Goal: Task Accomplishment & Management: Manage account settings

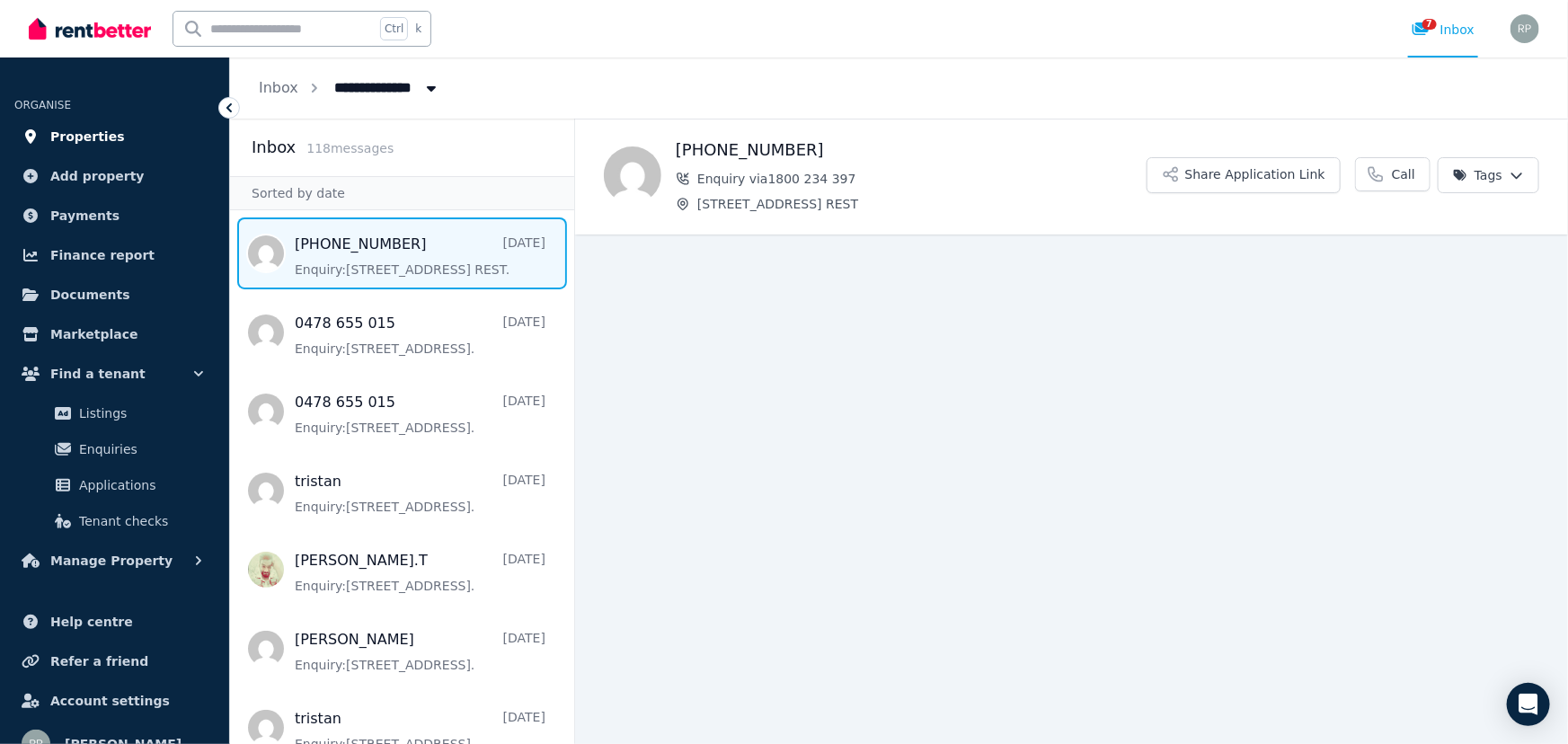
click at [98, 135] on span "Properties" at bounding box center [88, 137] width 75 height 21
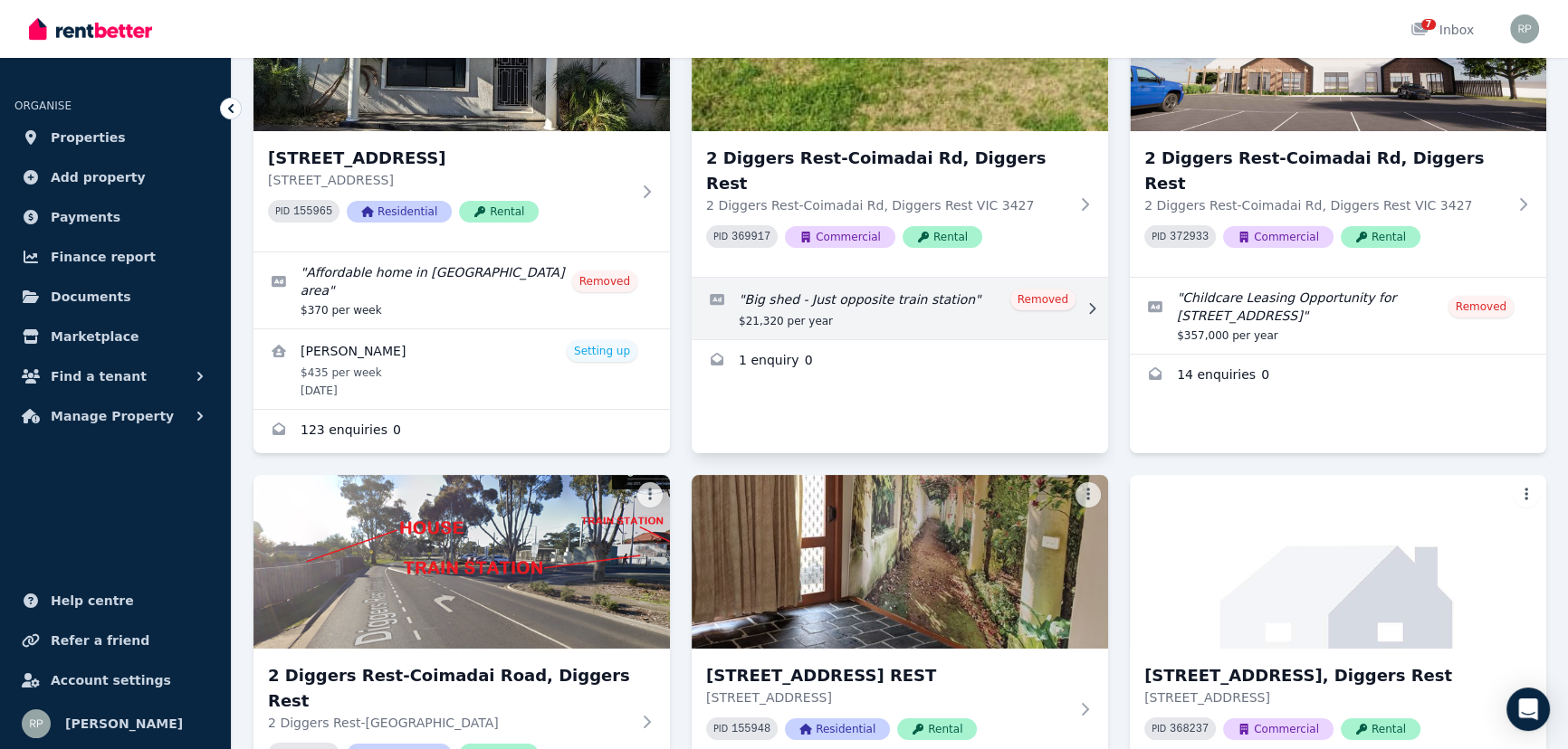
scroll to position [329, 0]
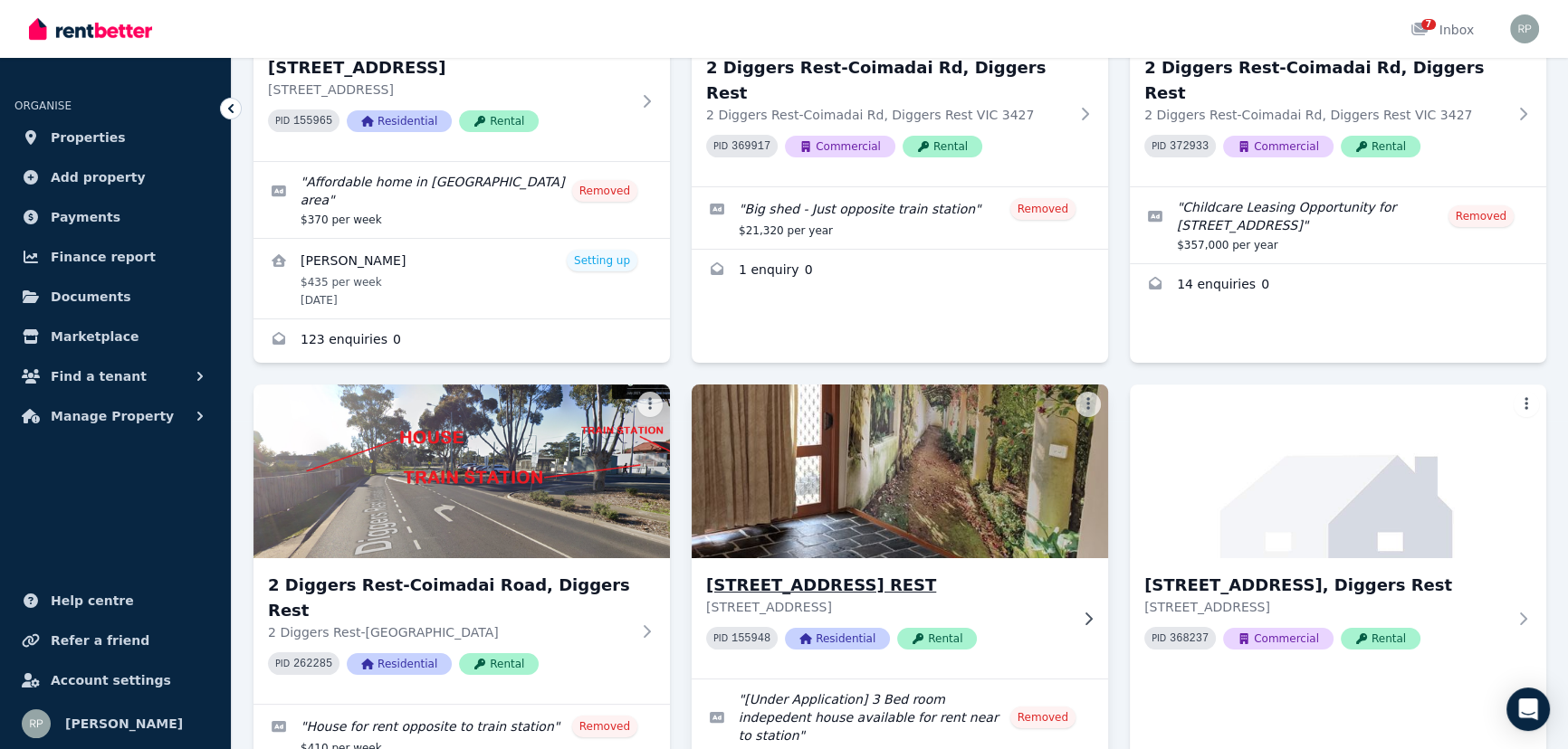
click at [884, 459] on img at bounding box center [899, 471] width 437 height 183
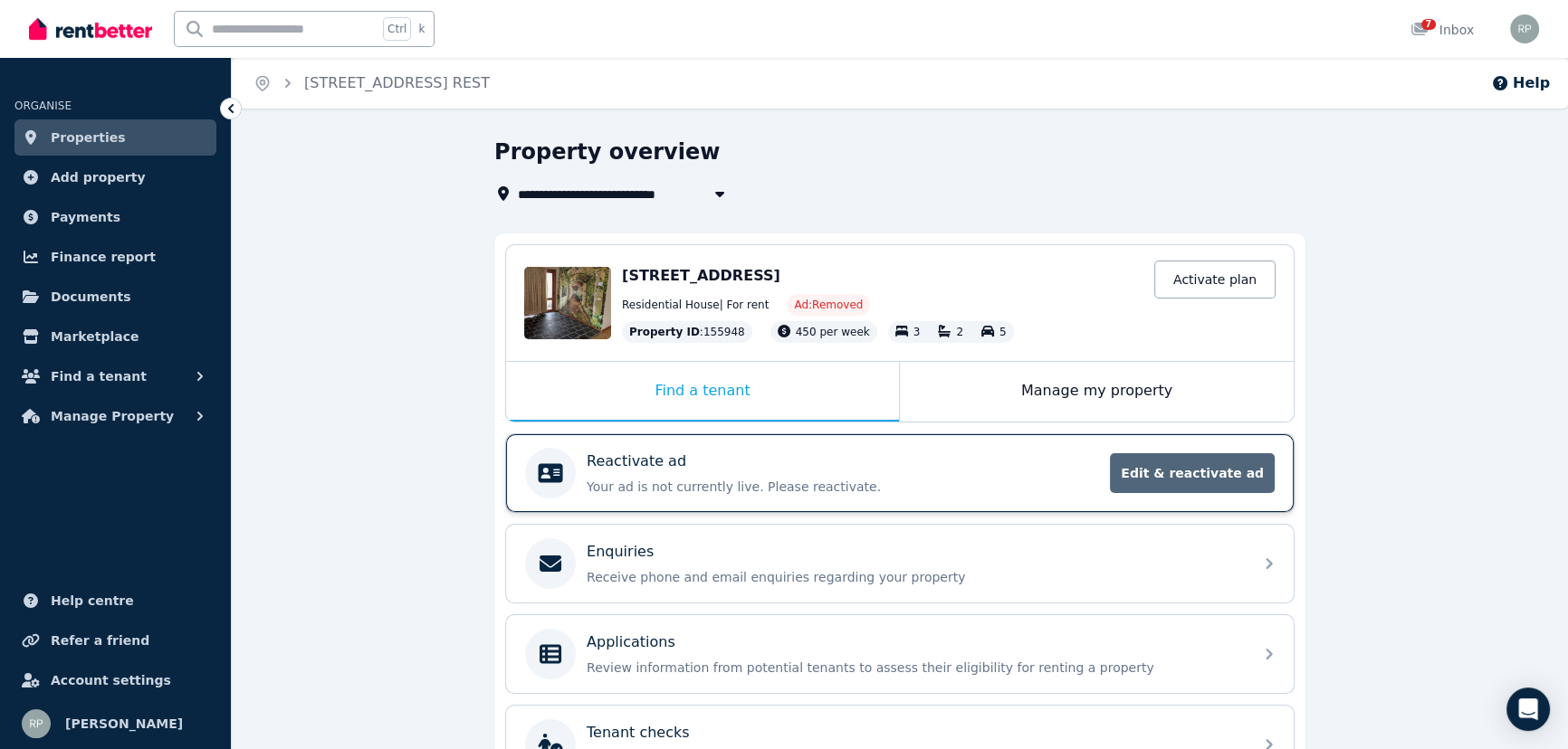
click at [1203, 469] on span "Edit & reactivate ad" at bounding box center [1192, 473] width 165 height 40
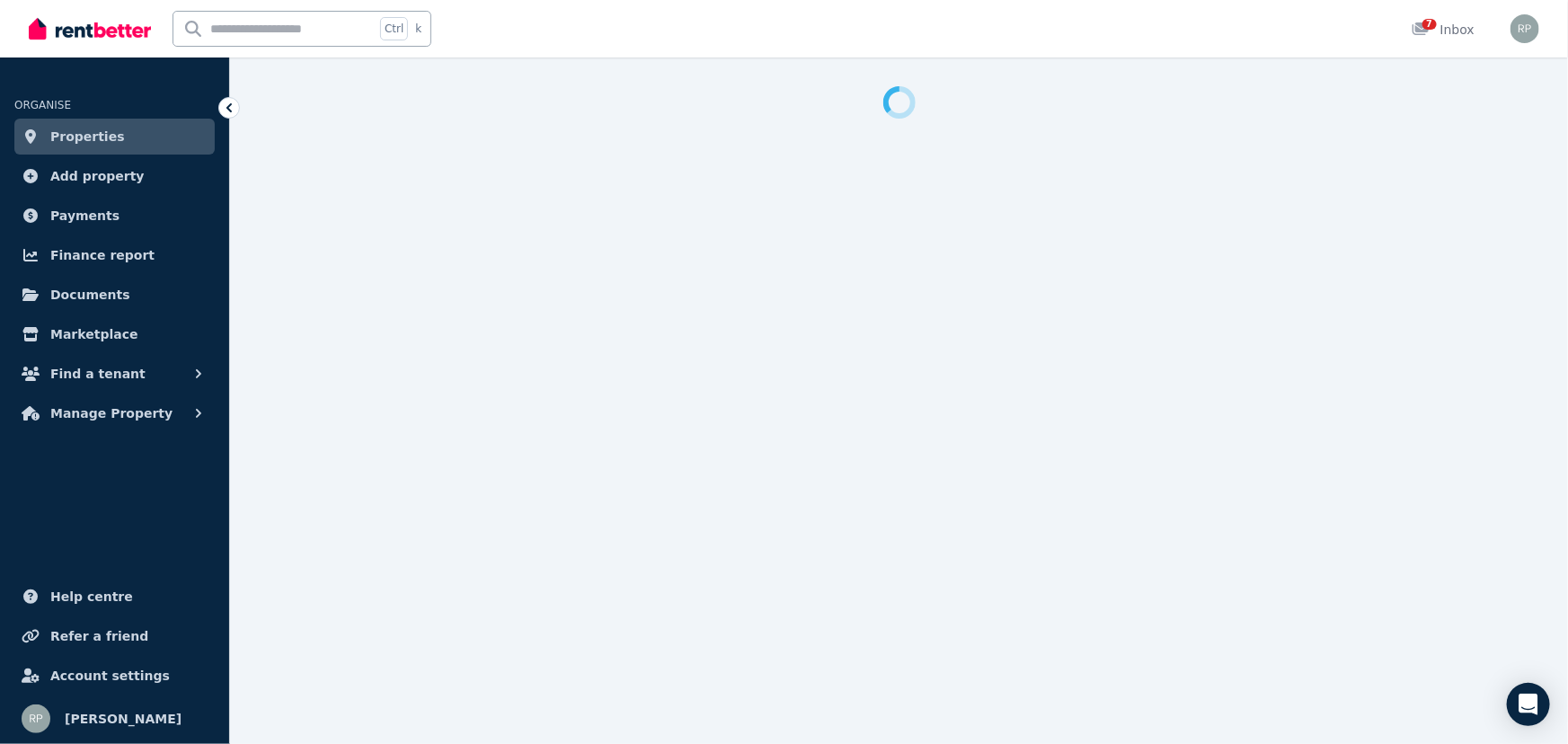
select select "**********"
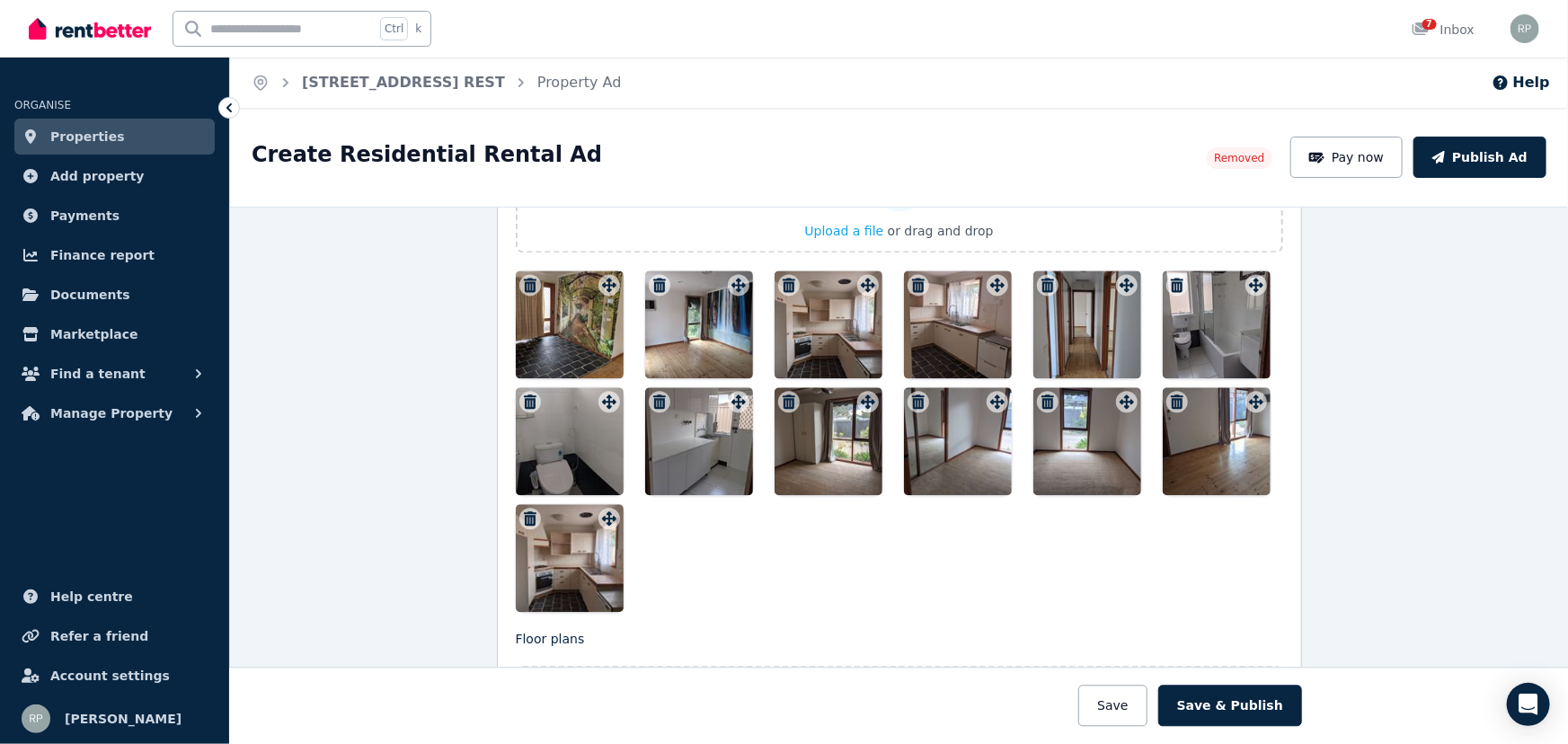
scroll to position [2042, 0]
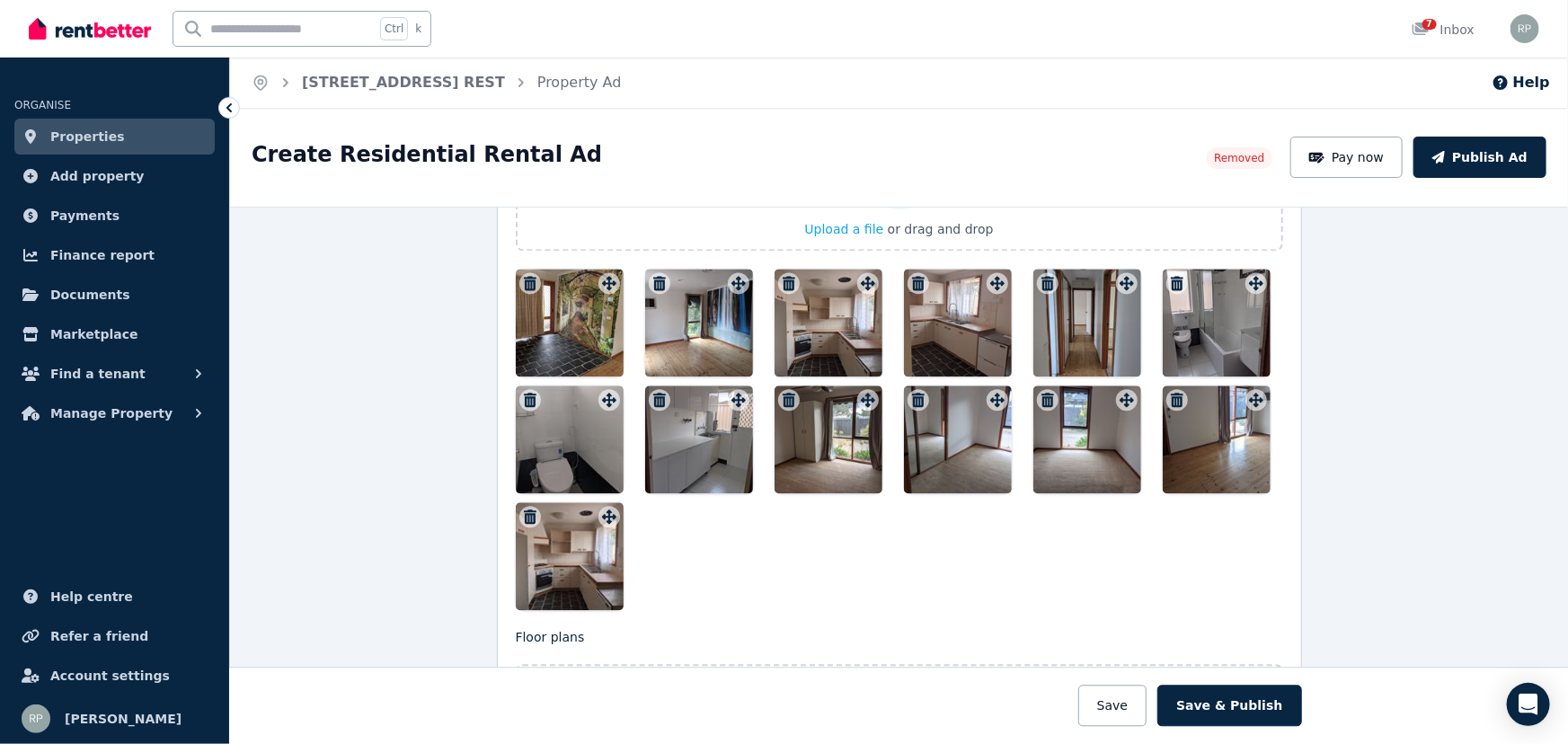
click at [842, 431] on div at bounding box center [828, 439] width 108 height 108
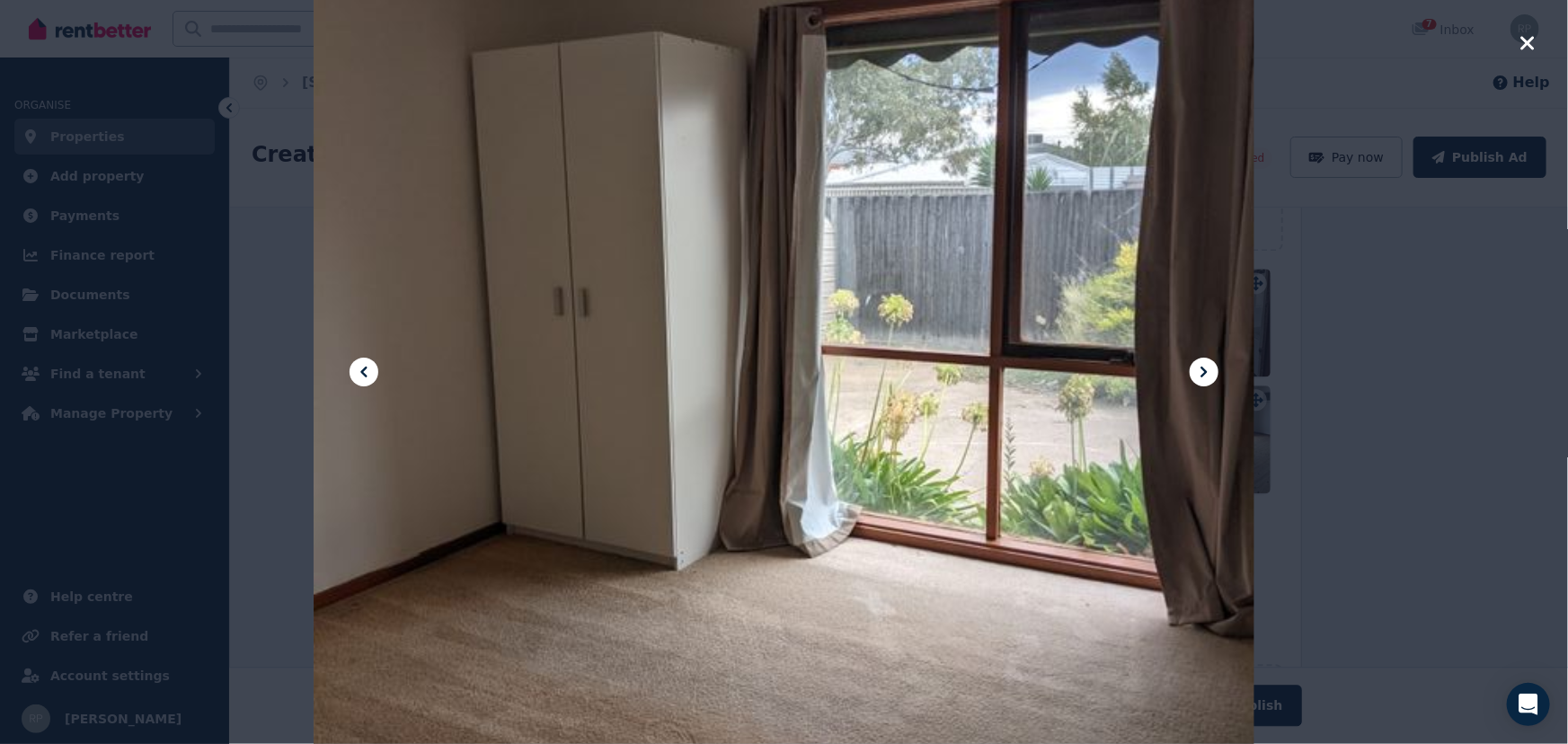
click at [1534, 45] on icon "button" at bounding box center [1527, 43] width 17 height 21
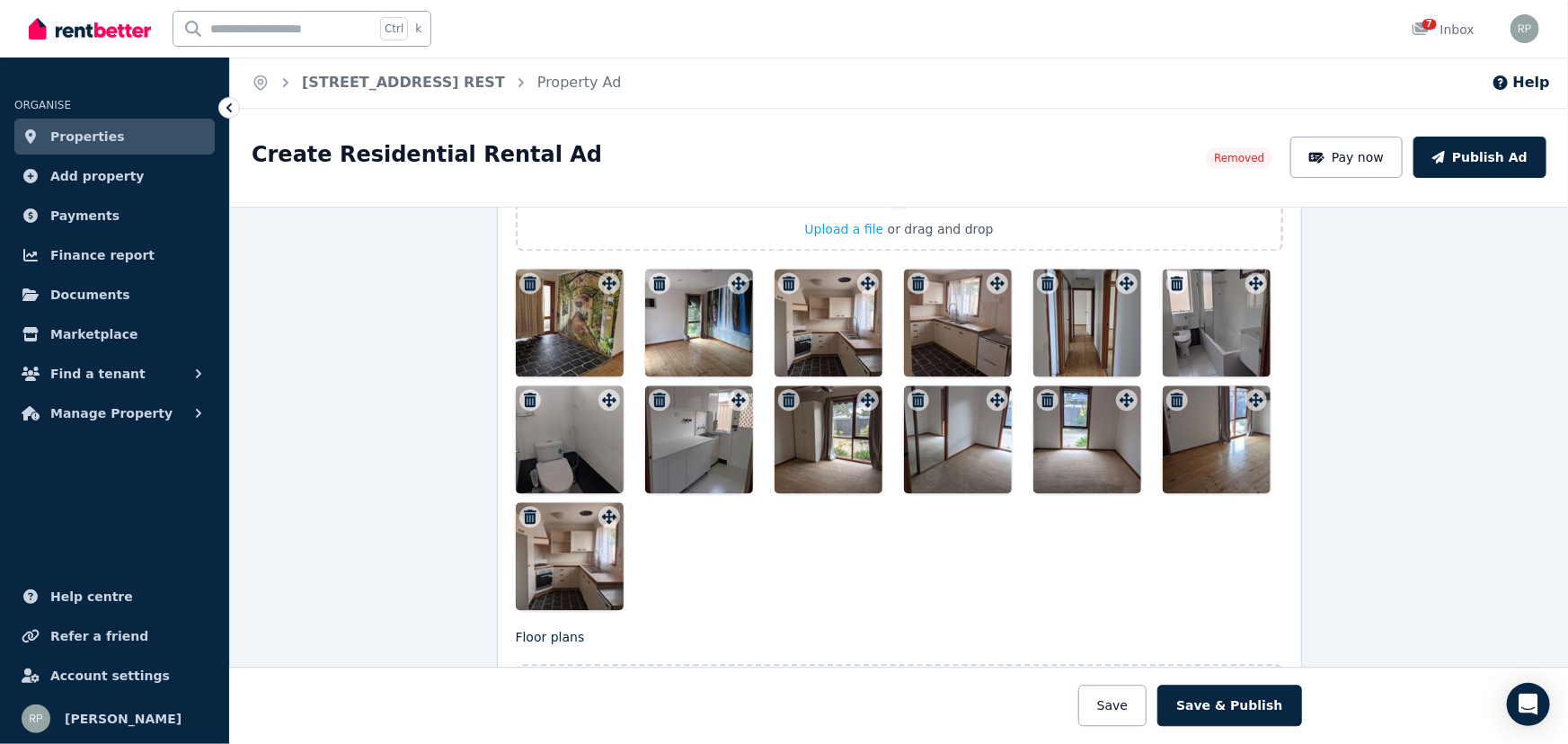
click at [806, 430] on div at bounding box center [828, 439] width 108 height 108
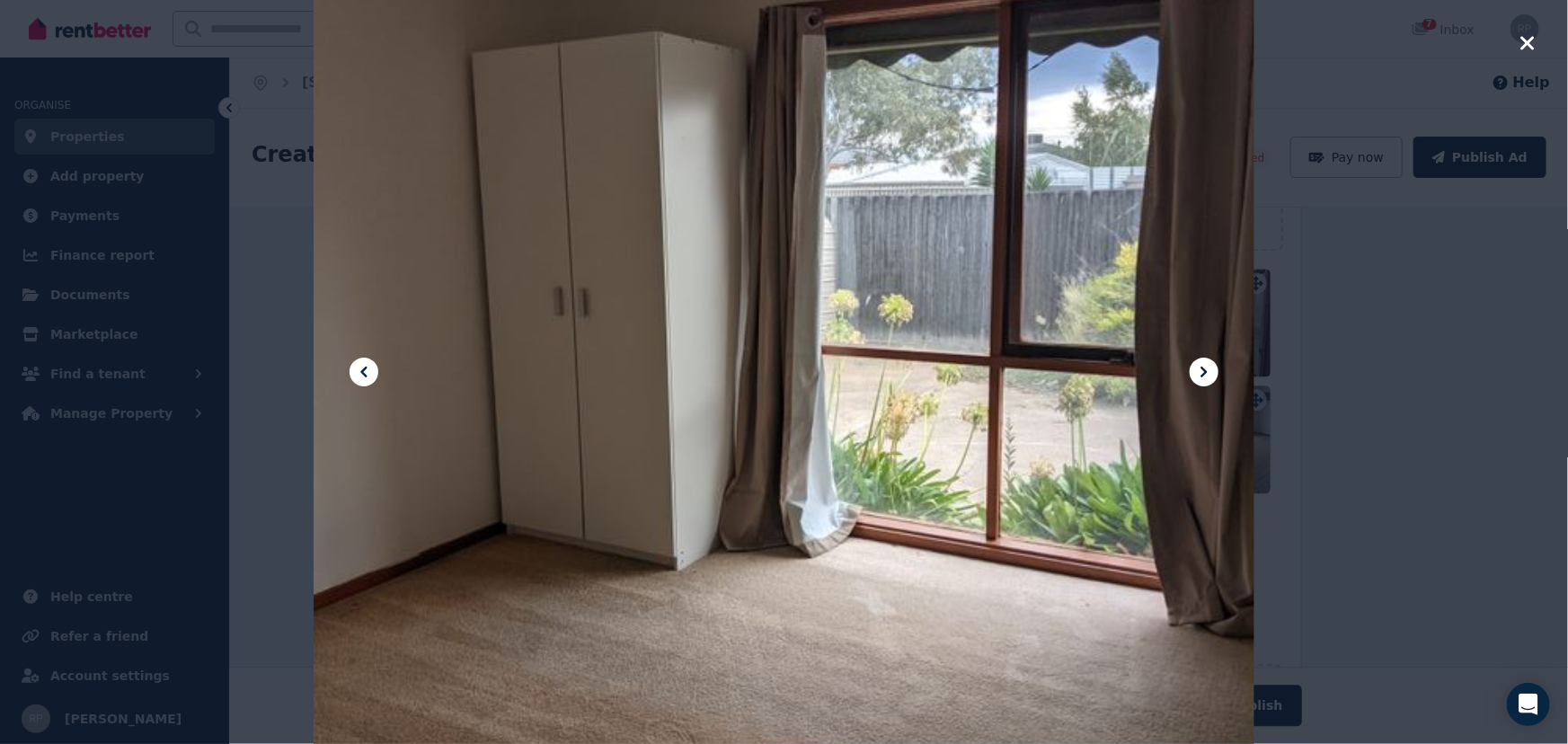
drag, startPoint x: 769, startPoint y: 185, endPoint x: 698, endPoint y: 301, distance: 136.0
click at [698, 301] on div at bounding box center [784, 372] width 940 height 1255
click at [363, 367] on icon at bounding box center [363, 372] width 21 height 21
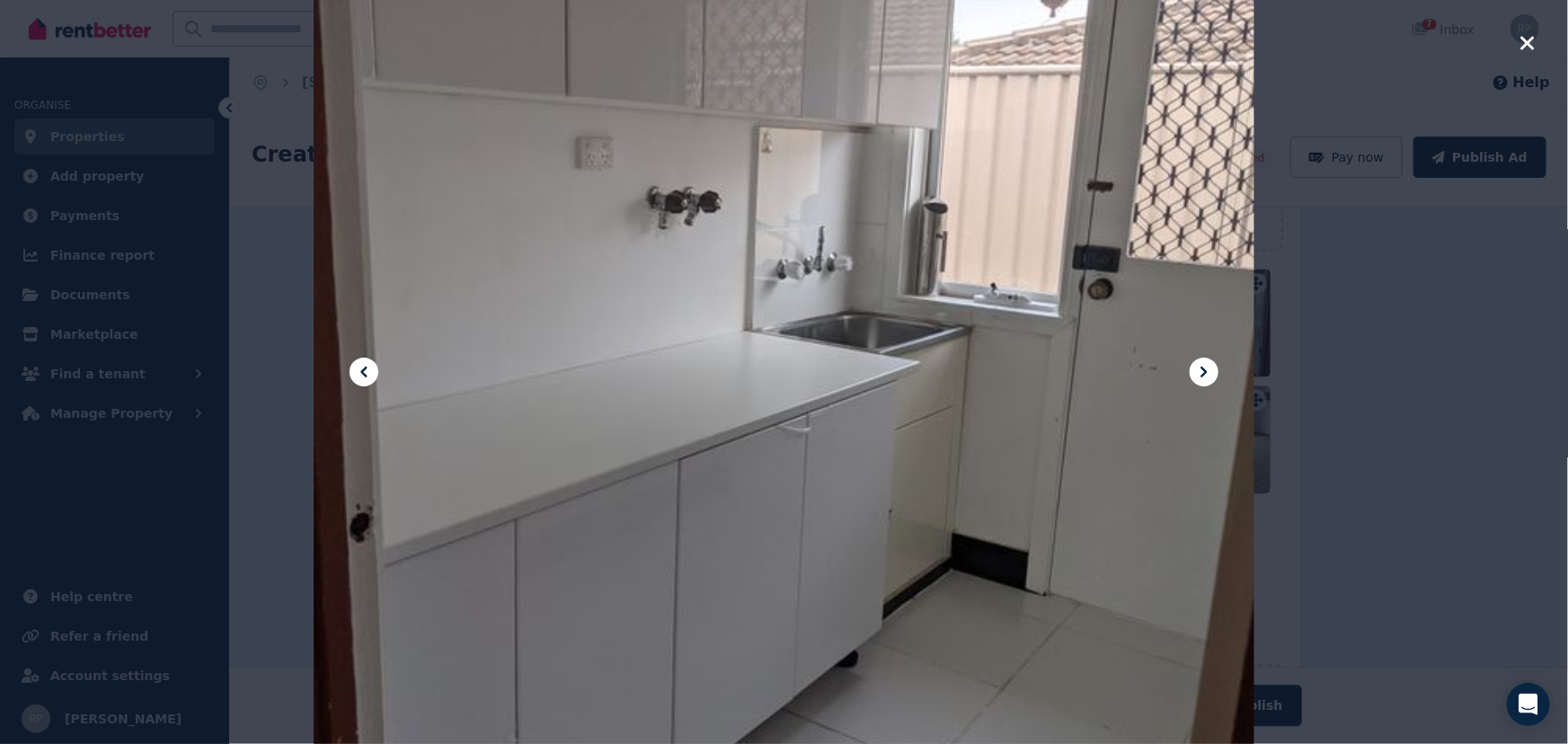
click at [1204, 371] on icon at bounding box center [1204, 372] width 6 height 11
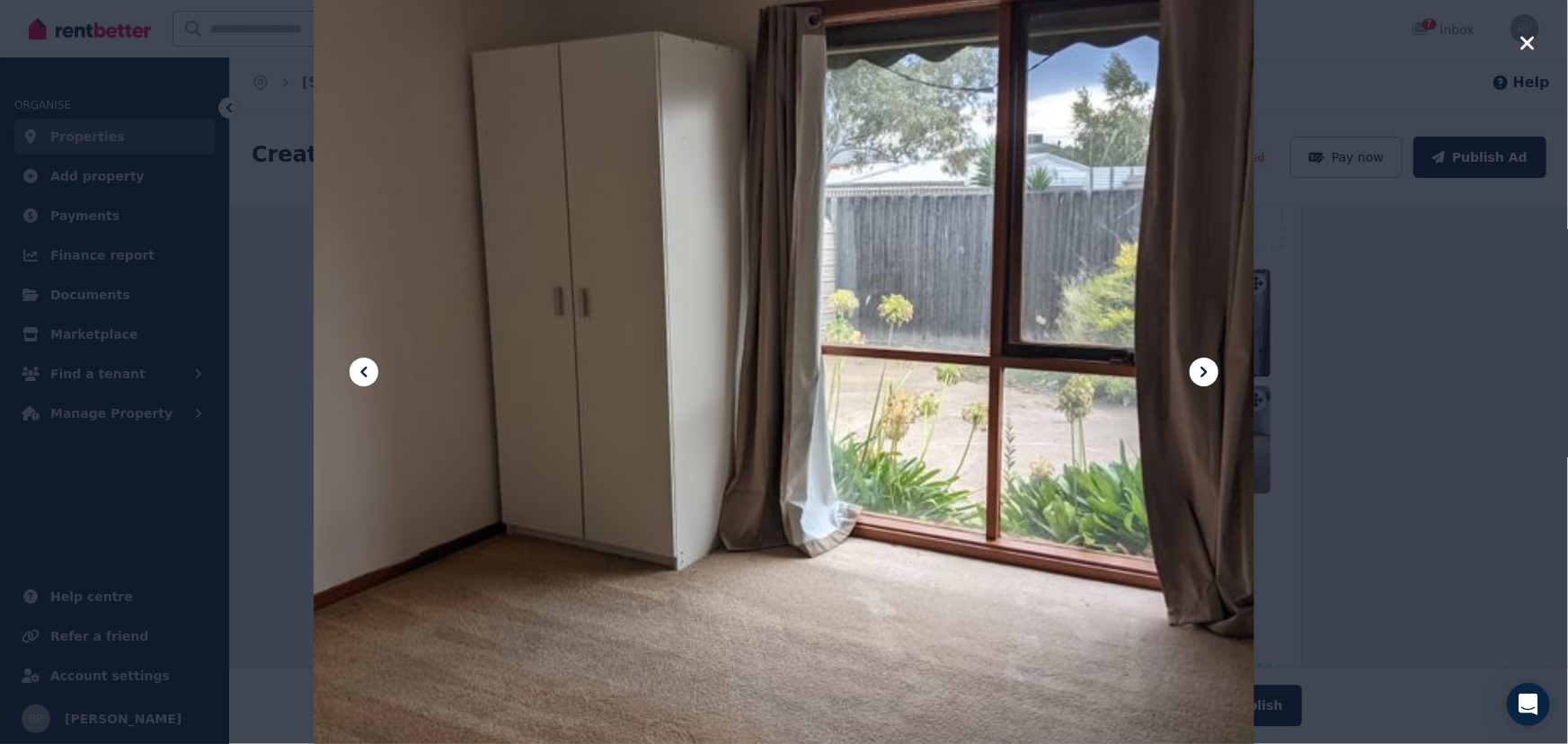
click at [739, 280] on div at bounding box center [784, 372] width 940 height 1255
click at [1205, 365] on icon at bounding box center [1204, 372] width 21 height 21
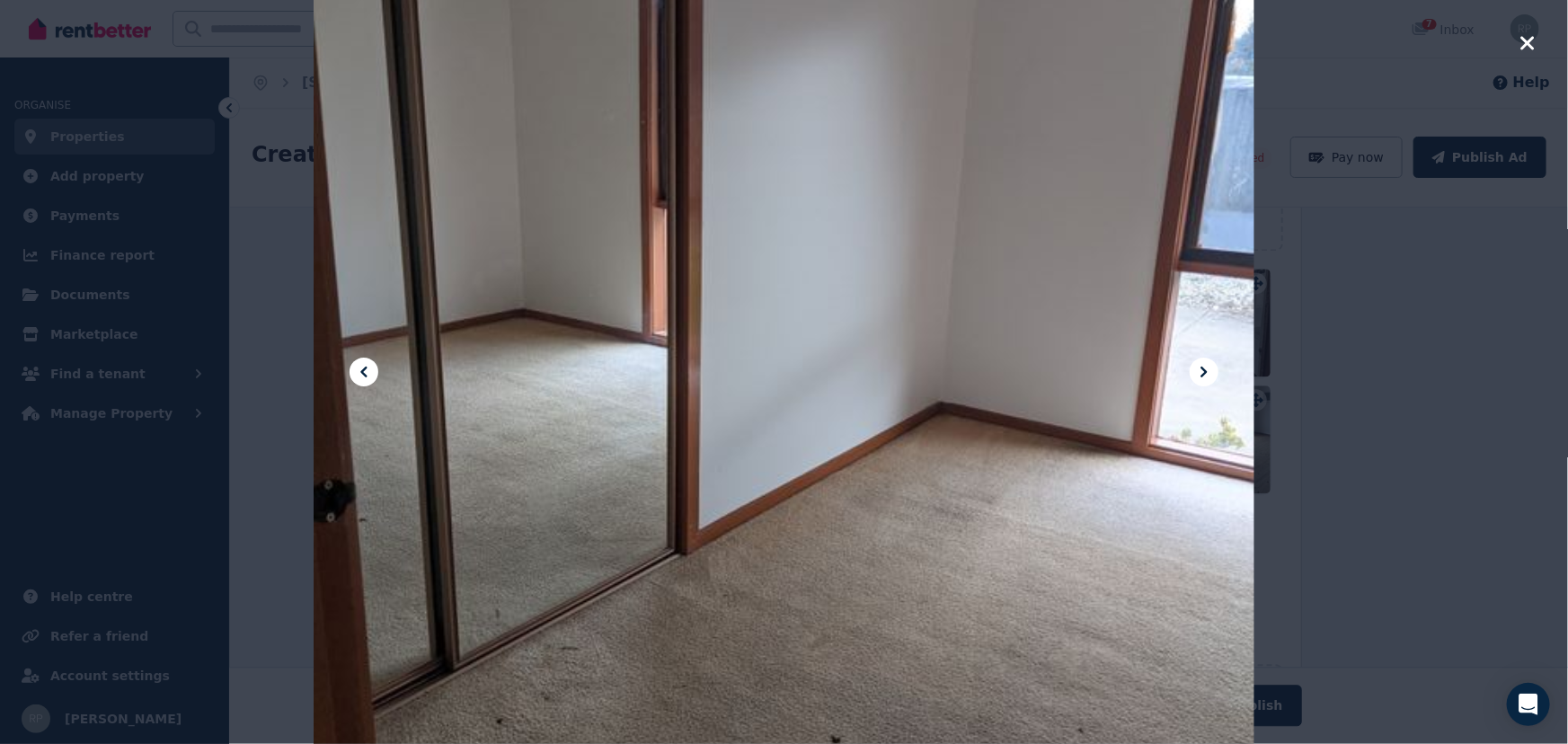
click at [369, 370] on icon at bounding box center [363, 372] width 21 height 21
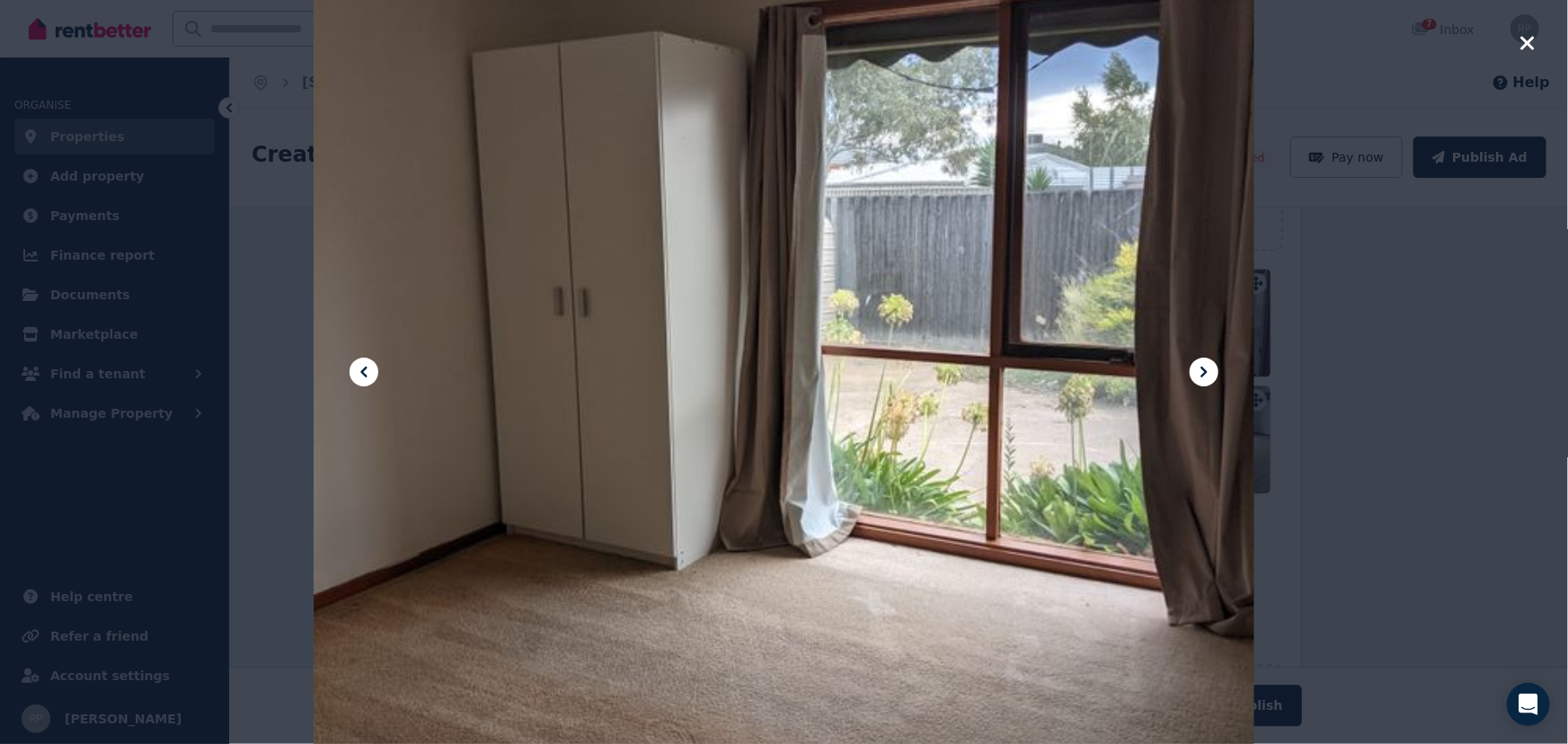
click at [369, 369] on icon at bounding box center [363, 372] width 21 height 21
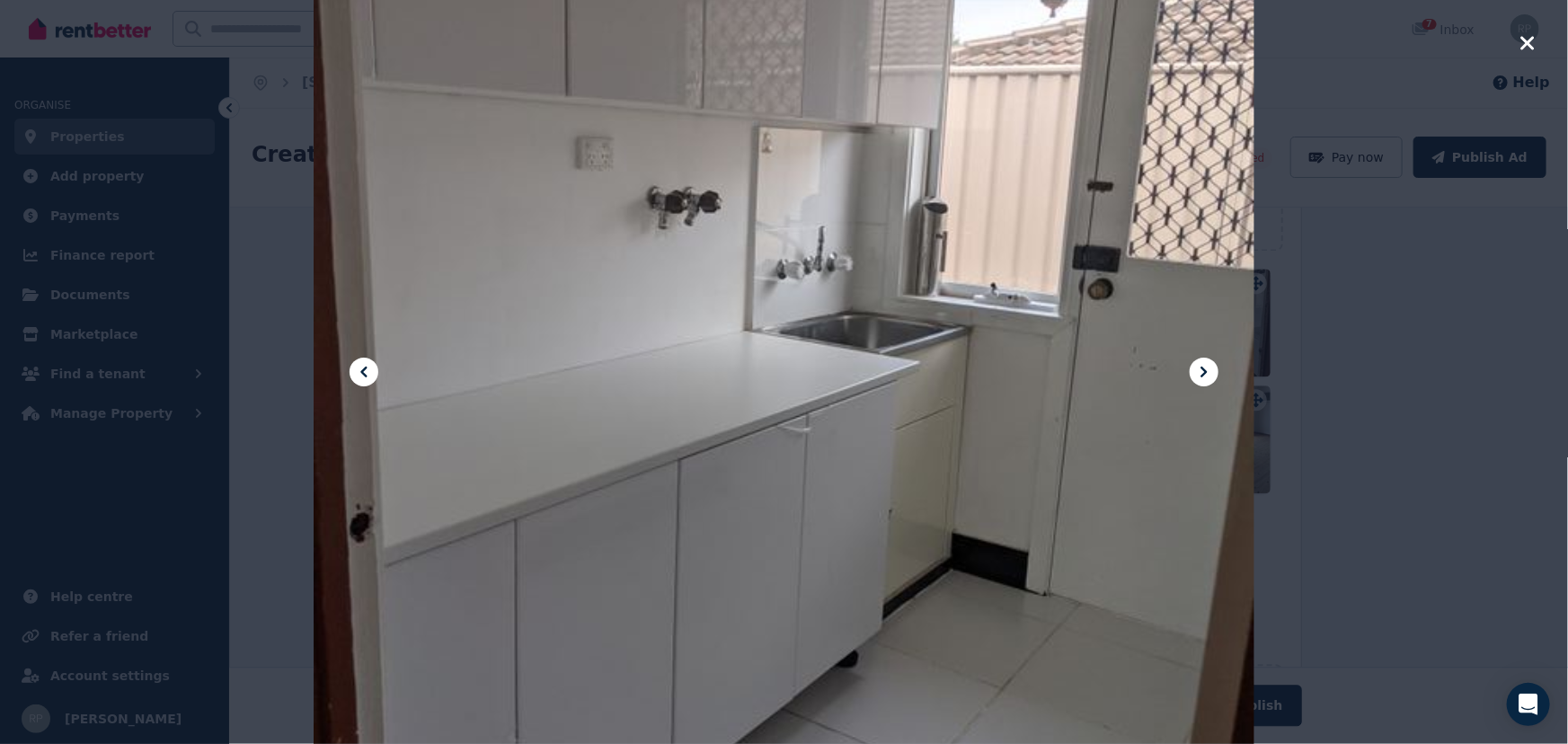
click at [1199, 373] on icon at bounding box center [1204, 372] width 21 height 21
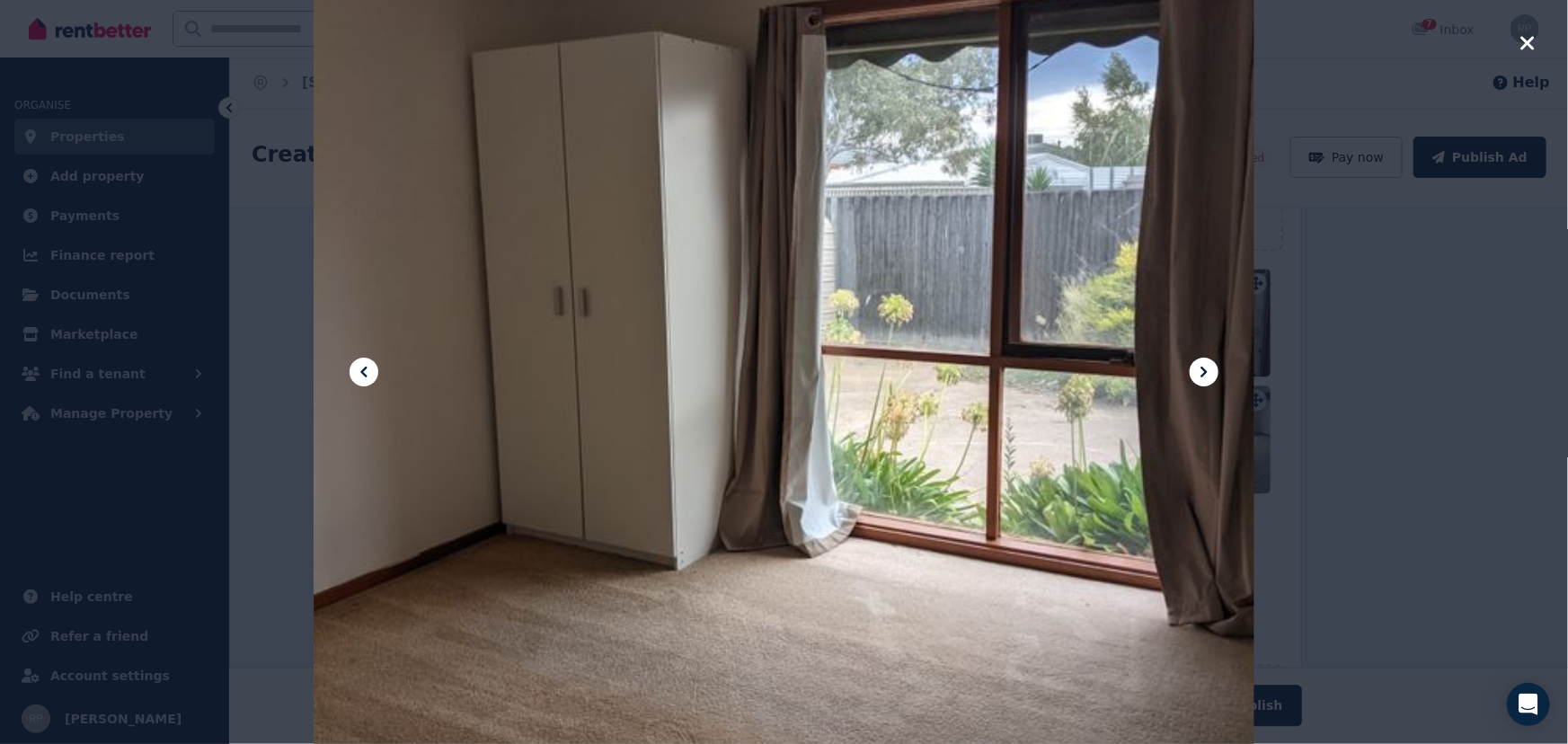
click at [1203, 369] on icon at bounding box center [1204, 372] width 6 height 11
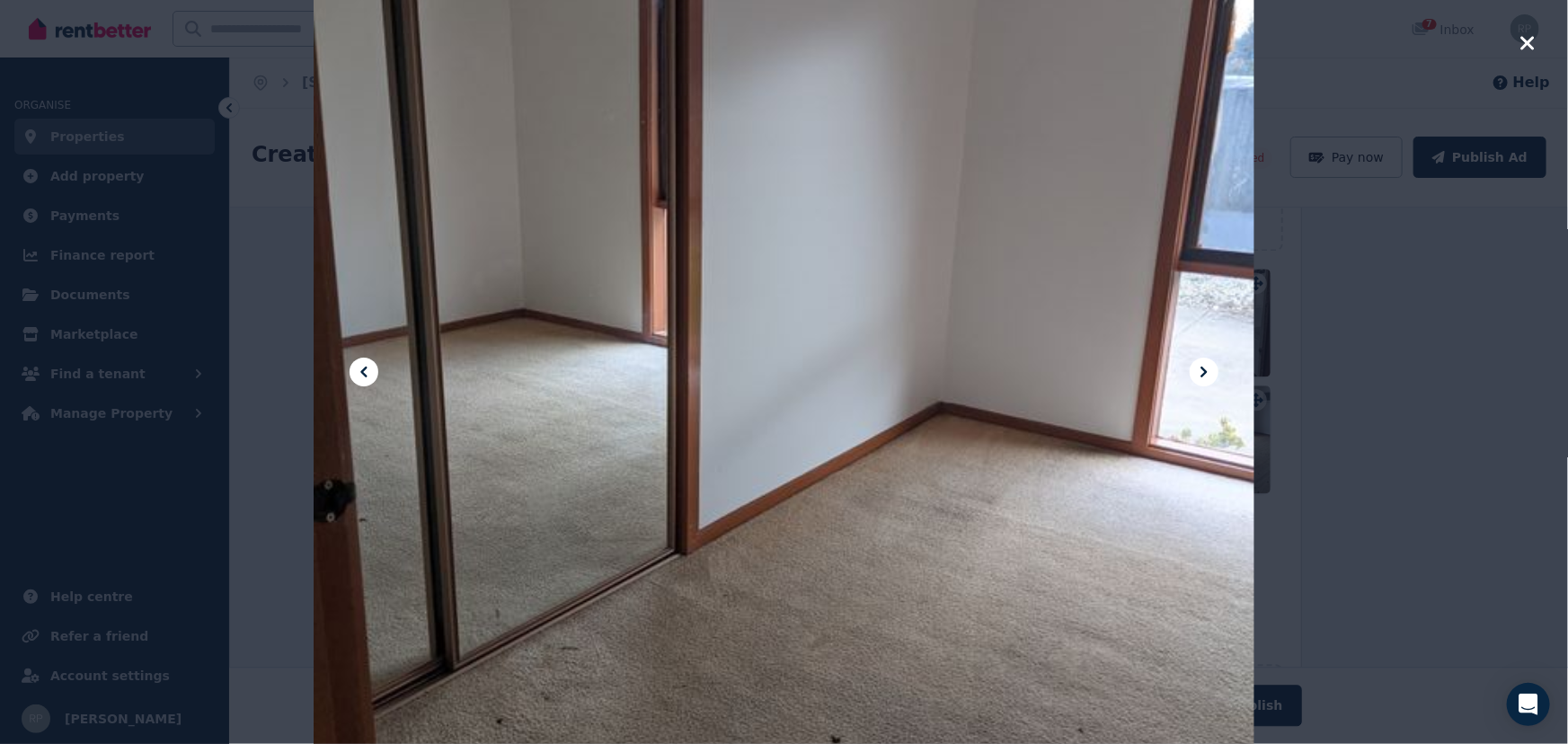
click at [1204, 374] on icon at bounding box center [1204, 372] width 6 height 11
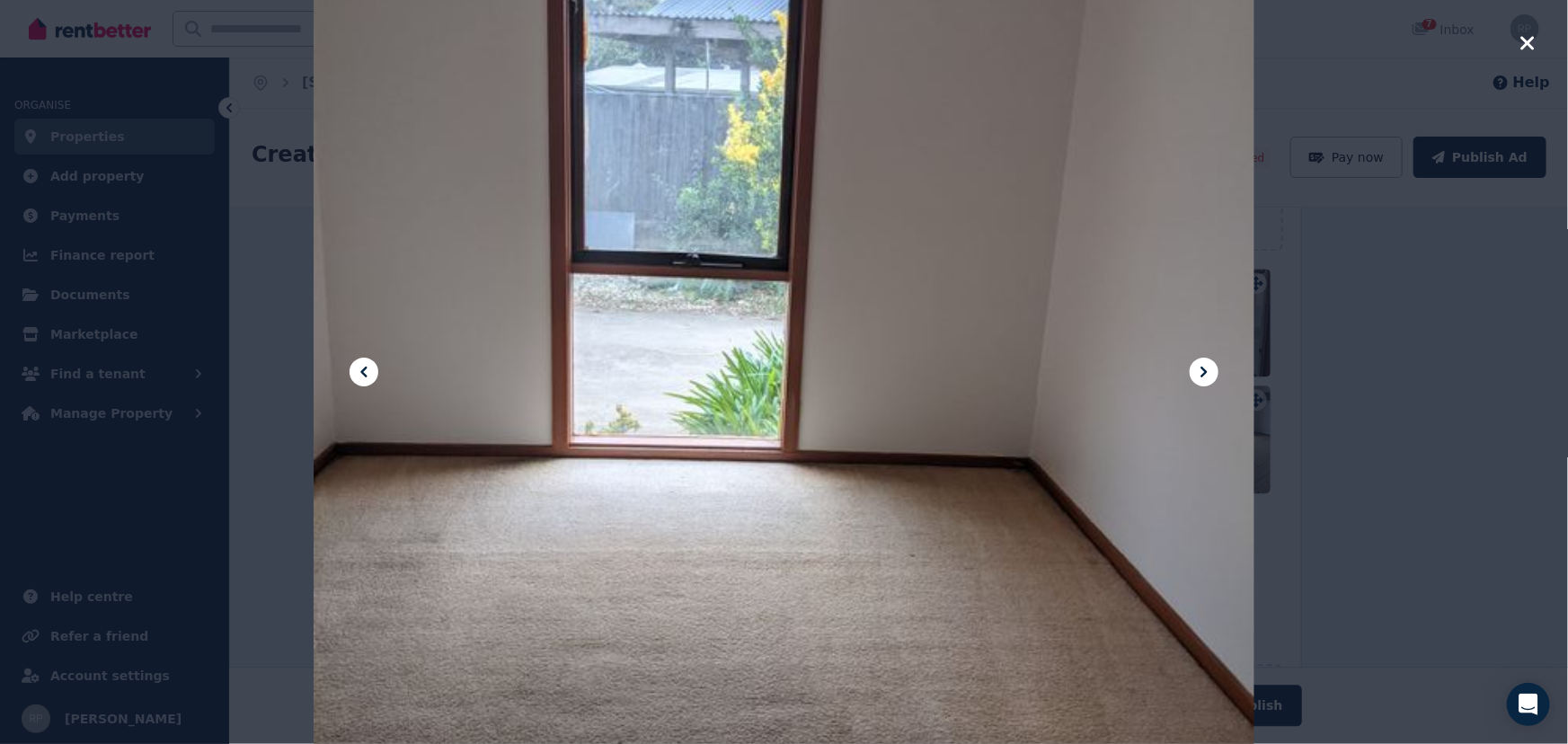
click at [1213, 377] on icon at bounding box center [1204, 372] width 21 height 21
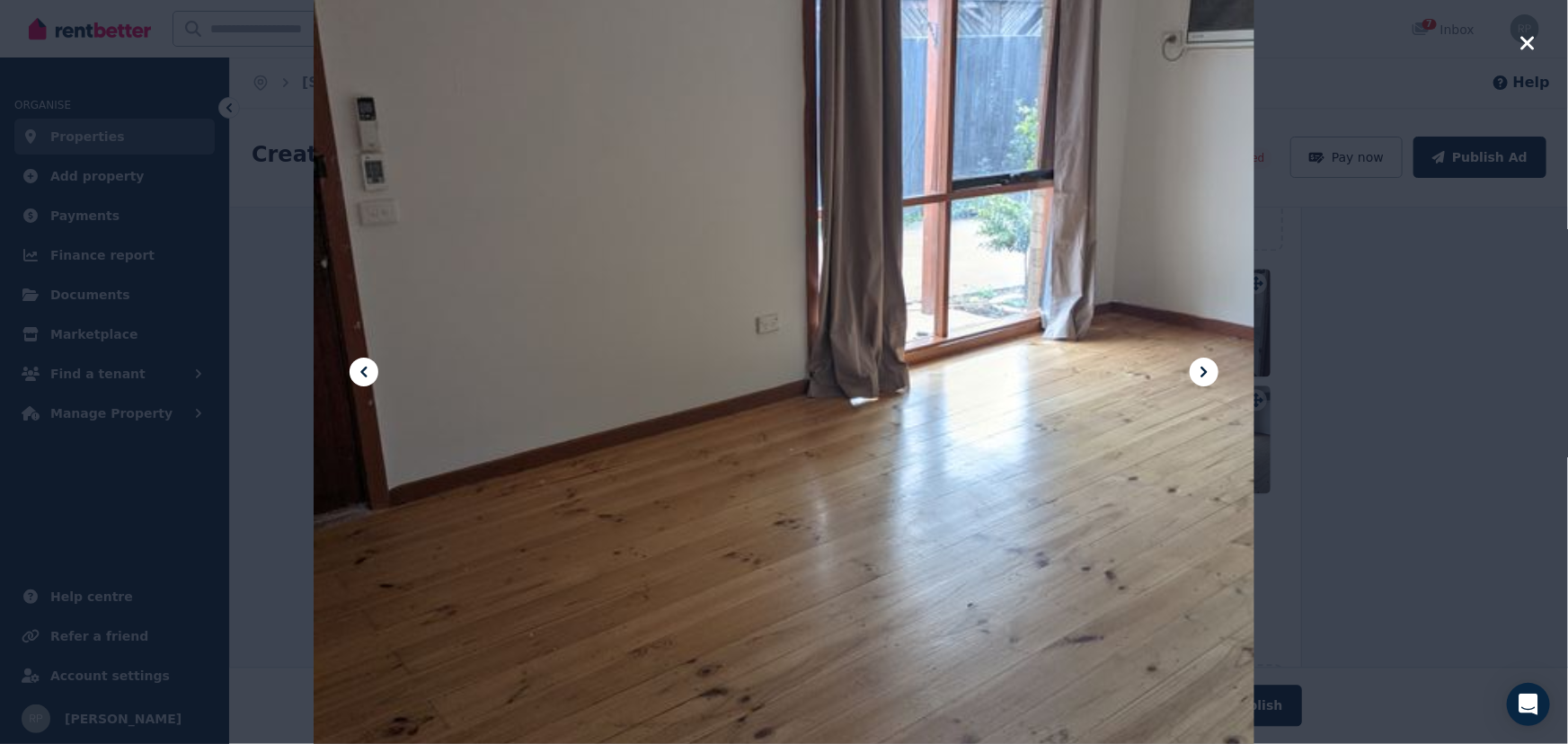
click at [1199, 375] on icon at bounding box center [1204, 372] width 21 height 21
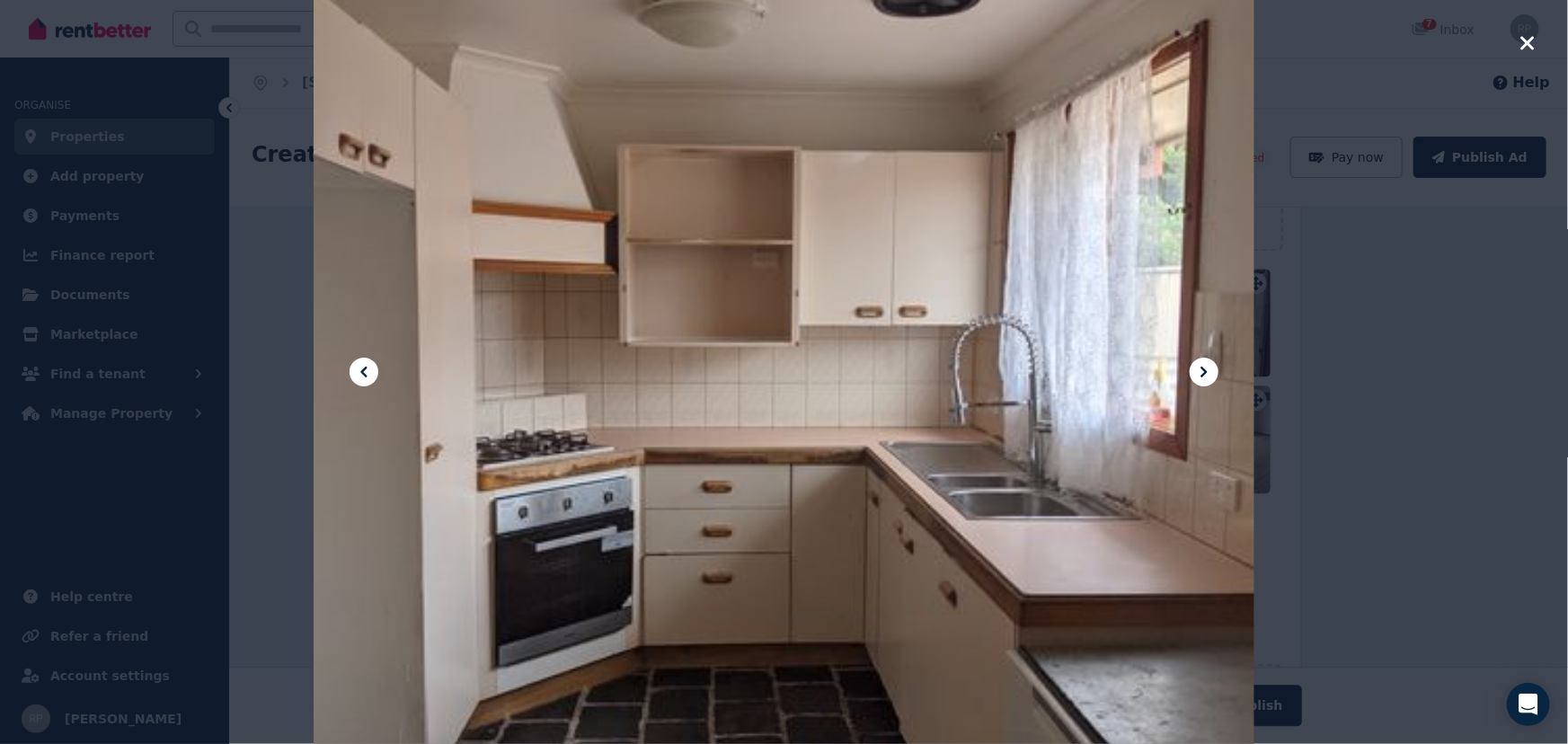
click at [1207, 377] on icon at bounding box center [1204, 372] width 21 height 21
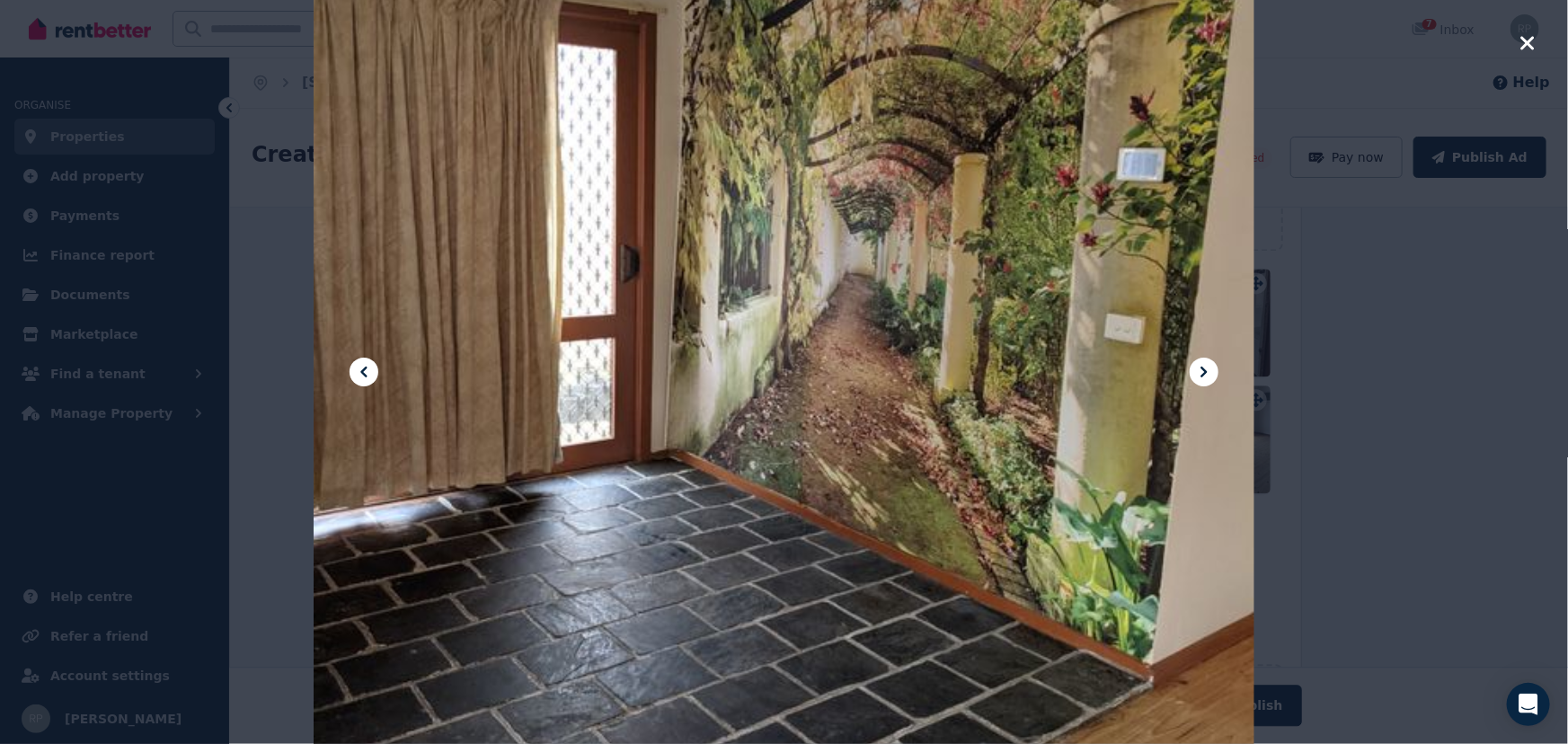
click at [1198, 363] on icon at bounding box center [1204, 372] width 21 height 21
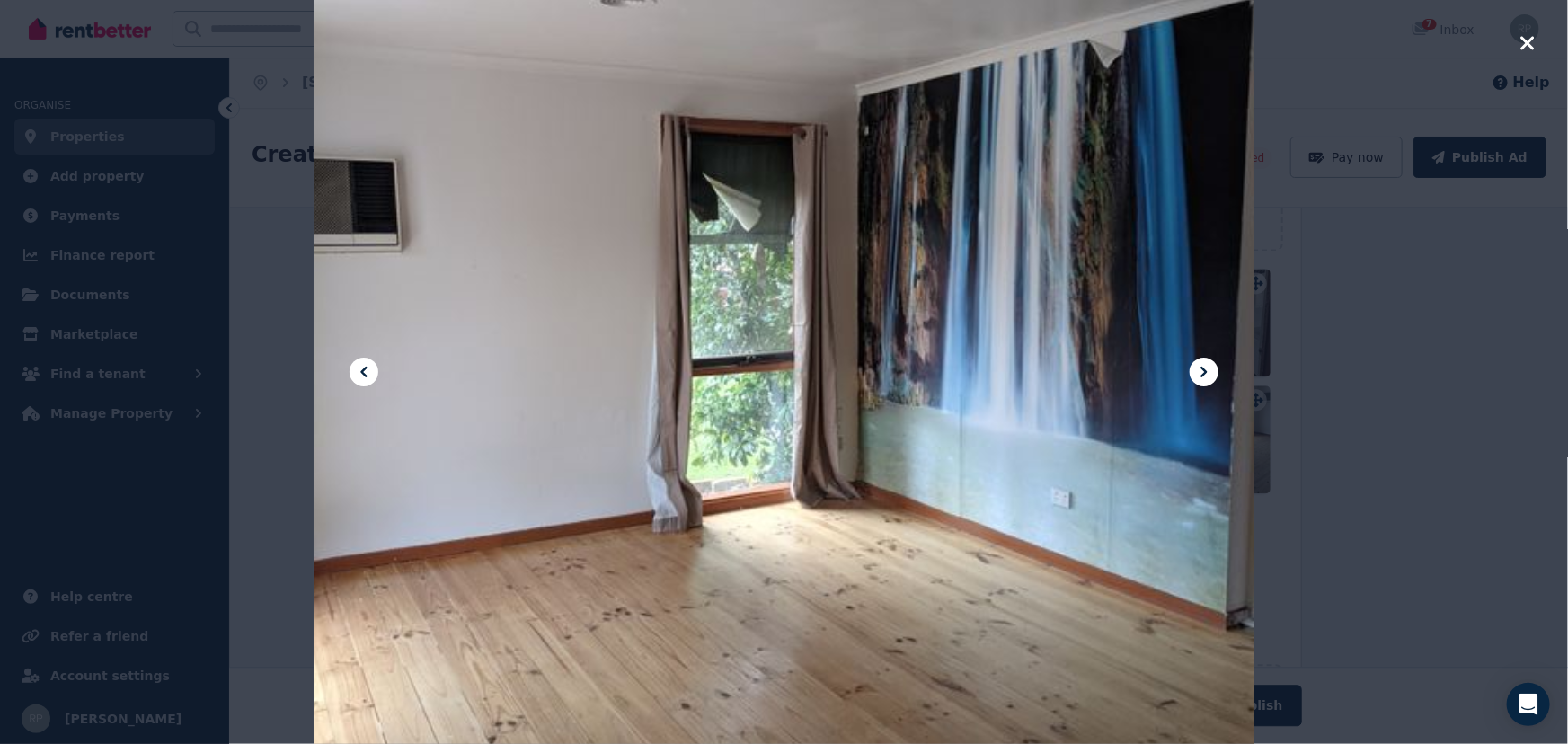
click at [1204, 372] on icon at bounding box center [1204, 372] width 6 height 11
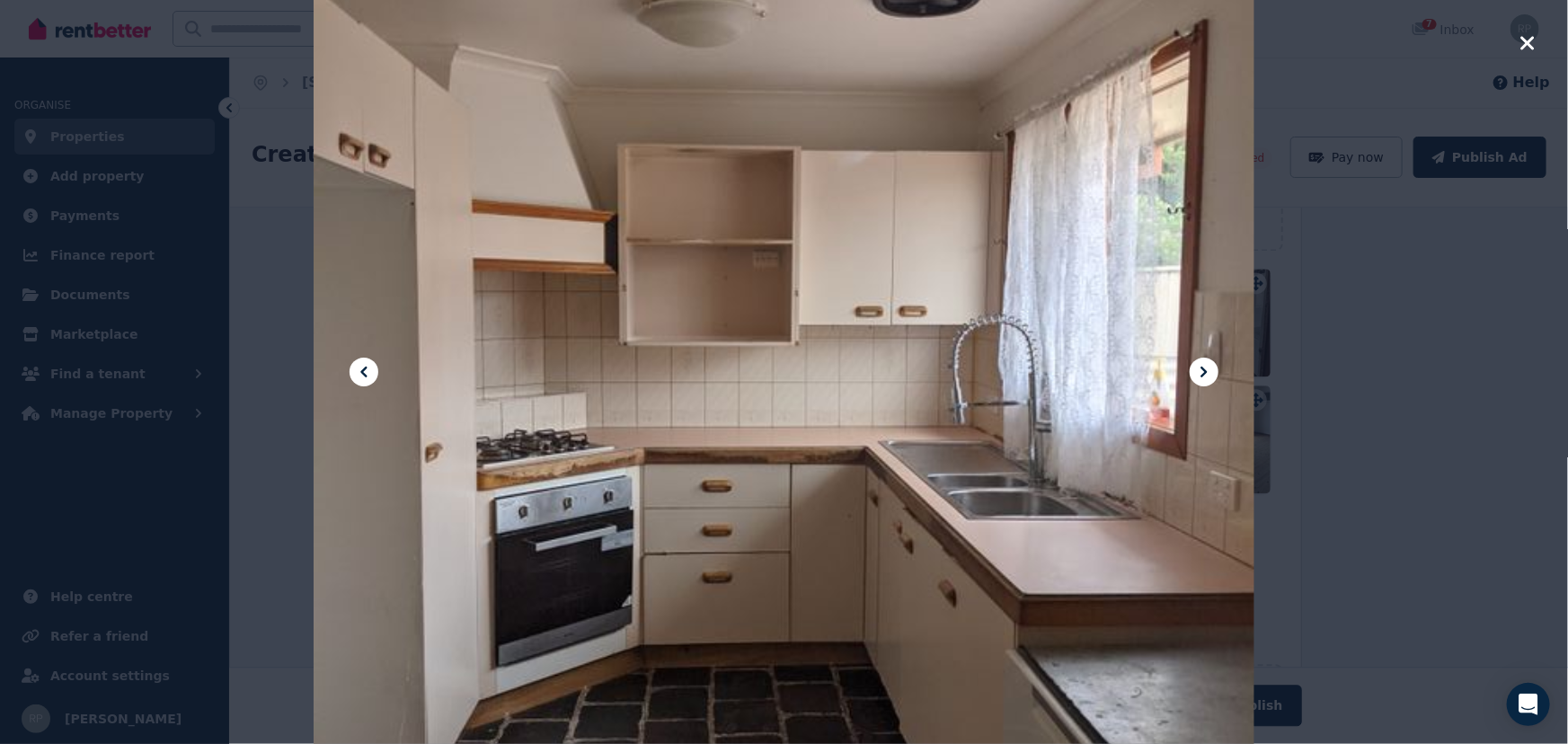
click at [1204, 374] on icon at bounding box center [1204, 372] width 6 height 11
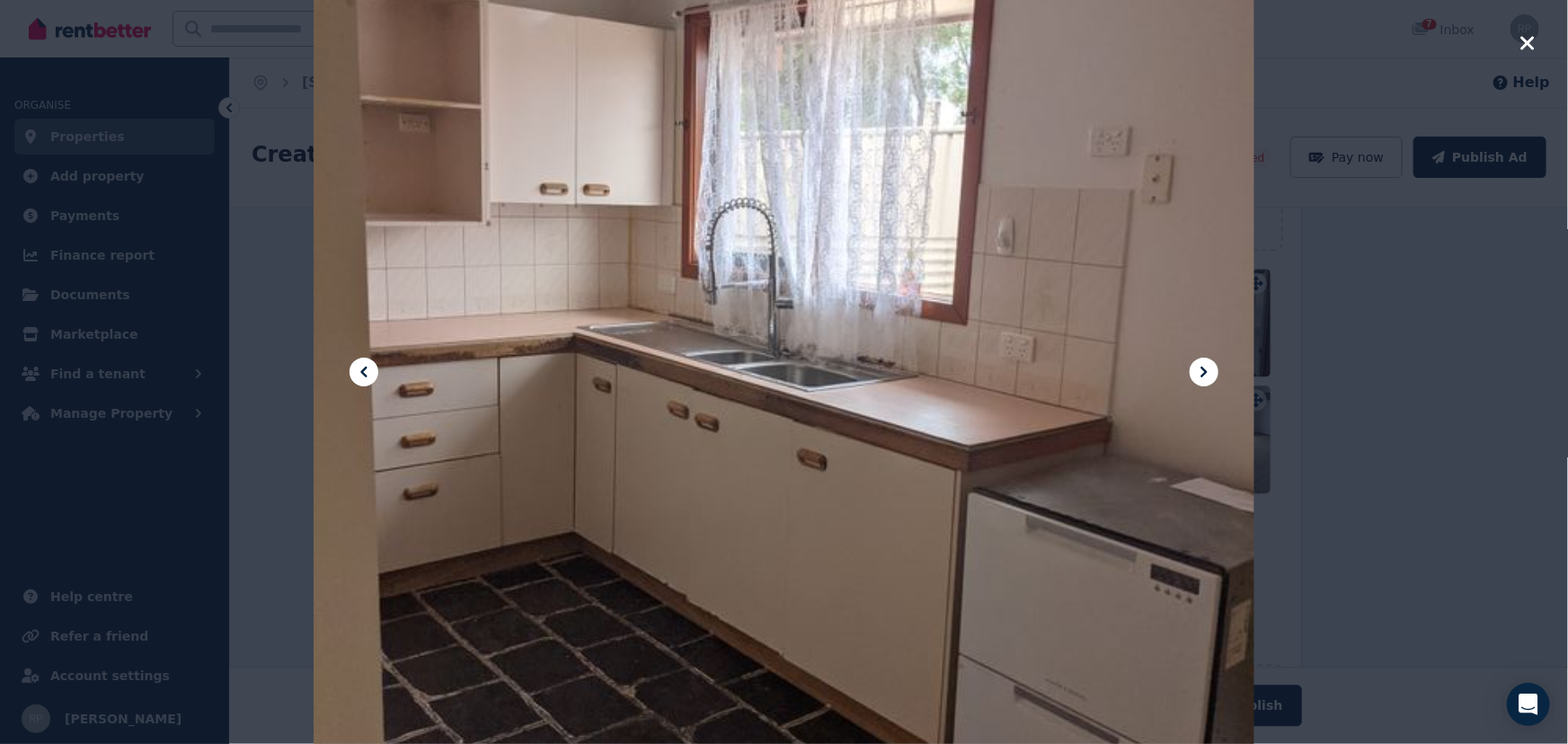
click at [1203, 373] on icon at bounding box center [1204, 372] width 6 height 11
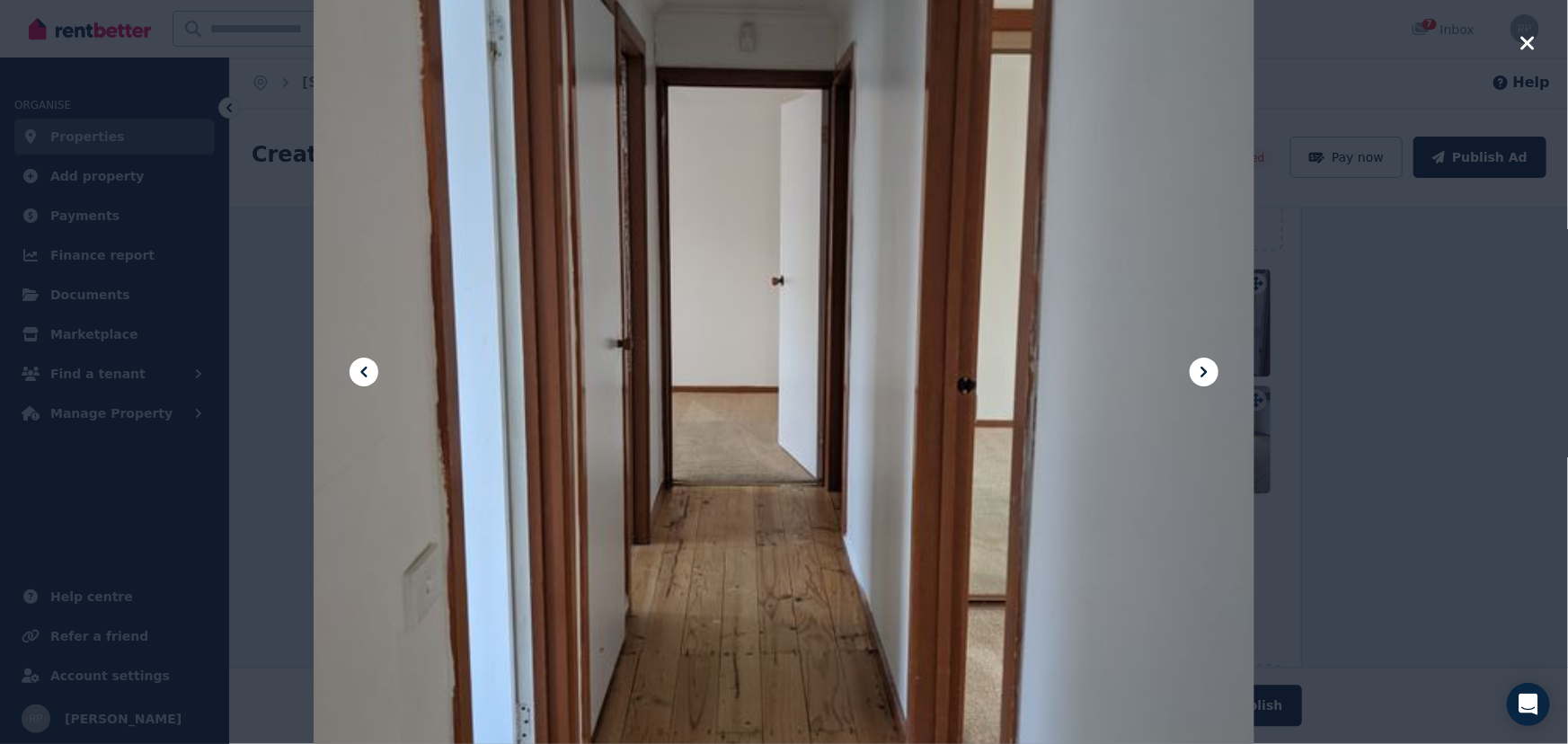
click at [500, 106] on div at bounding box center [784, 372] width 940 height 1255
click at [1197, 377] on icon at bounding box center [1204, 372] width 21 height 21
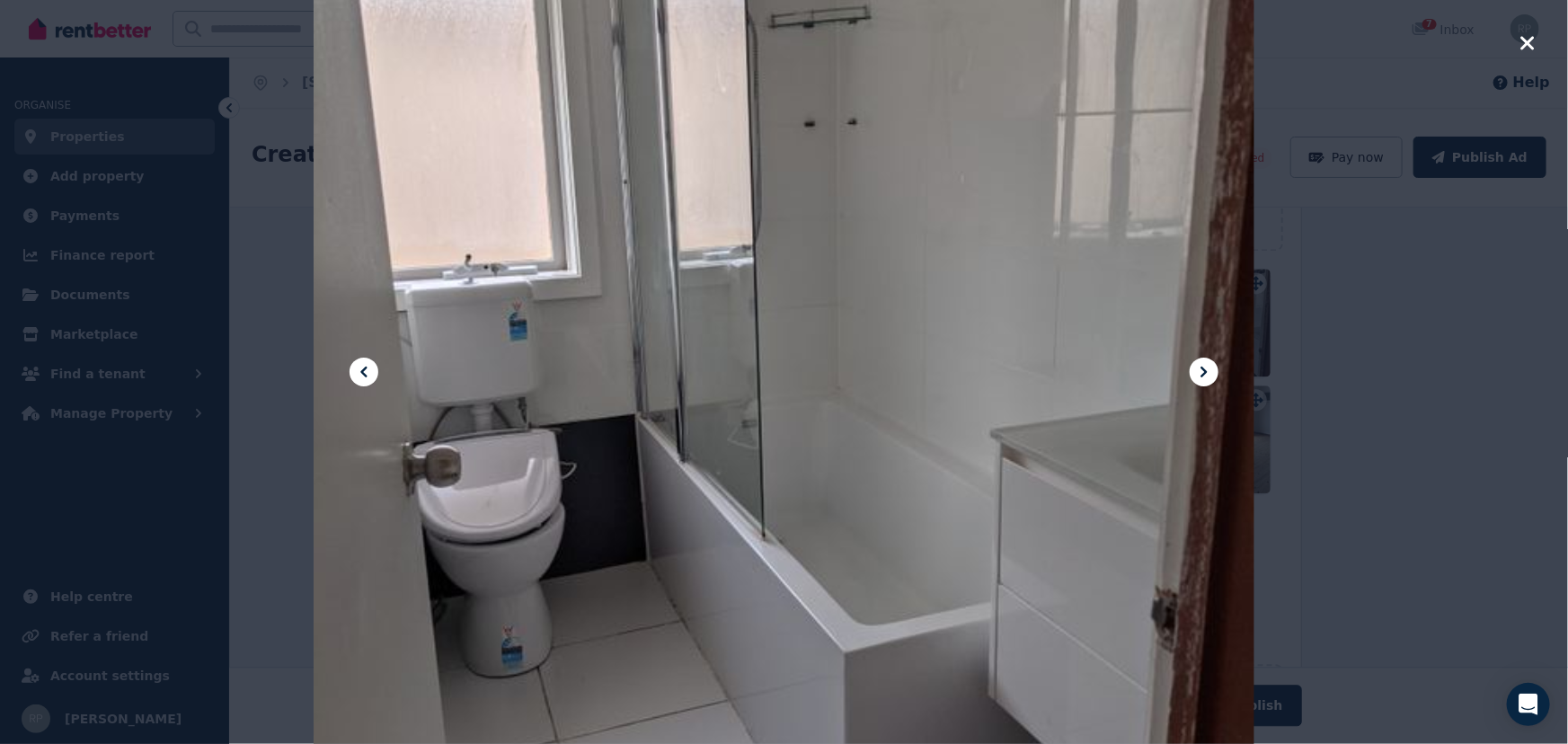
click at [1202, 373] on icon at bounding box center [1204, 372] width 21 height 21
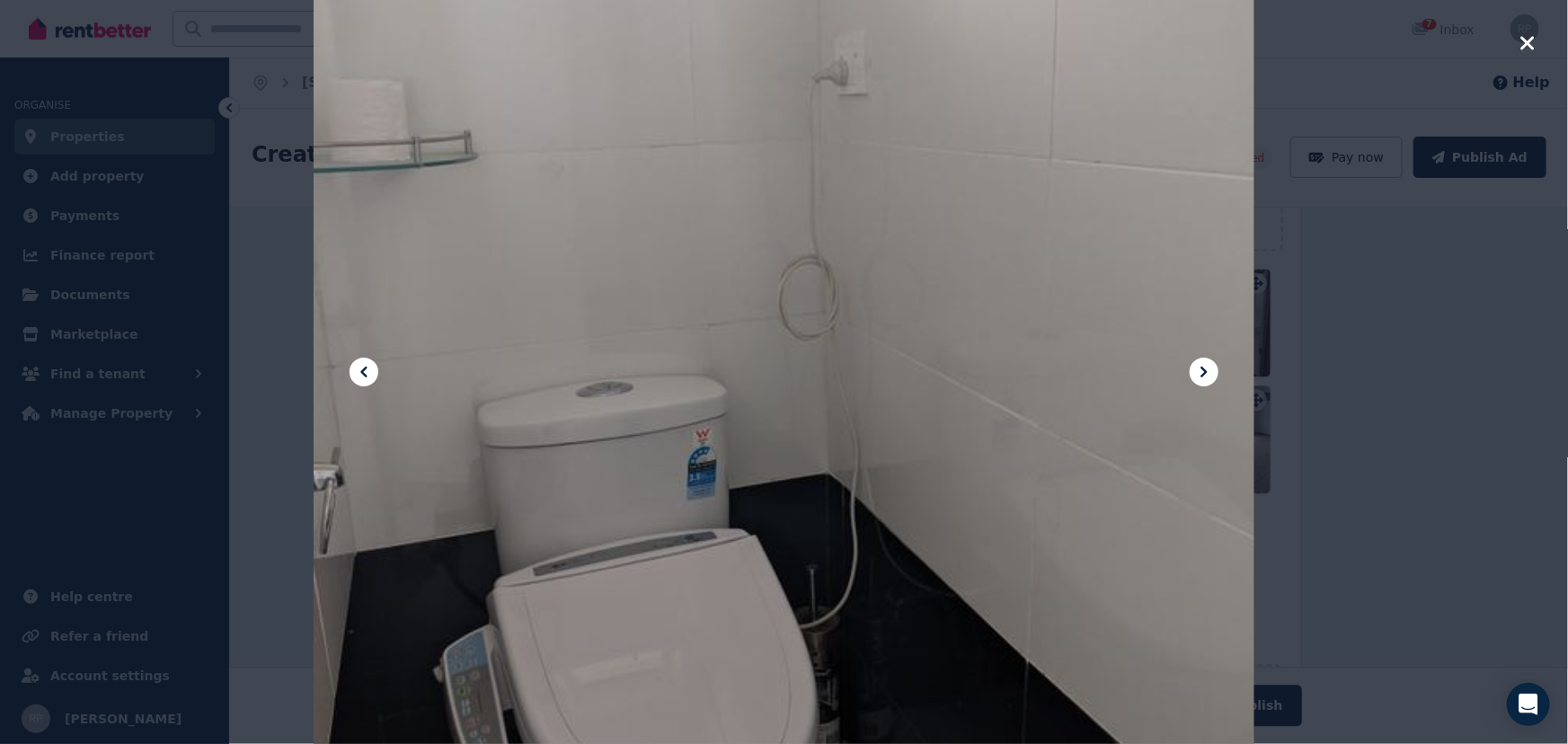
click at [1206, 377] on icon at bounding box center [1204, 372] width 21 height 21
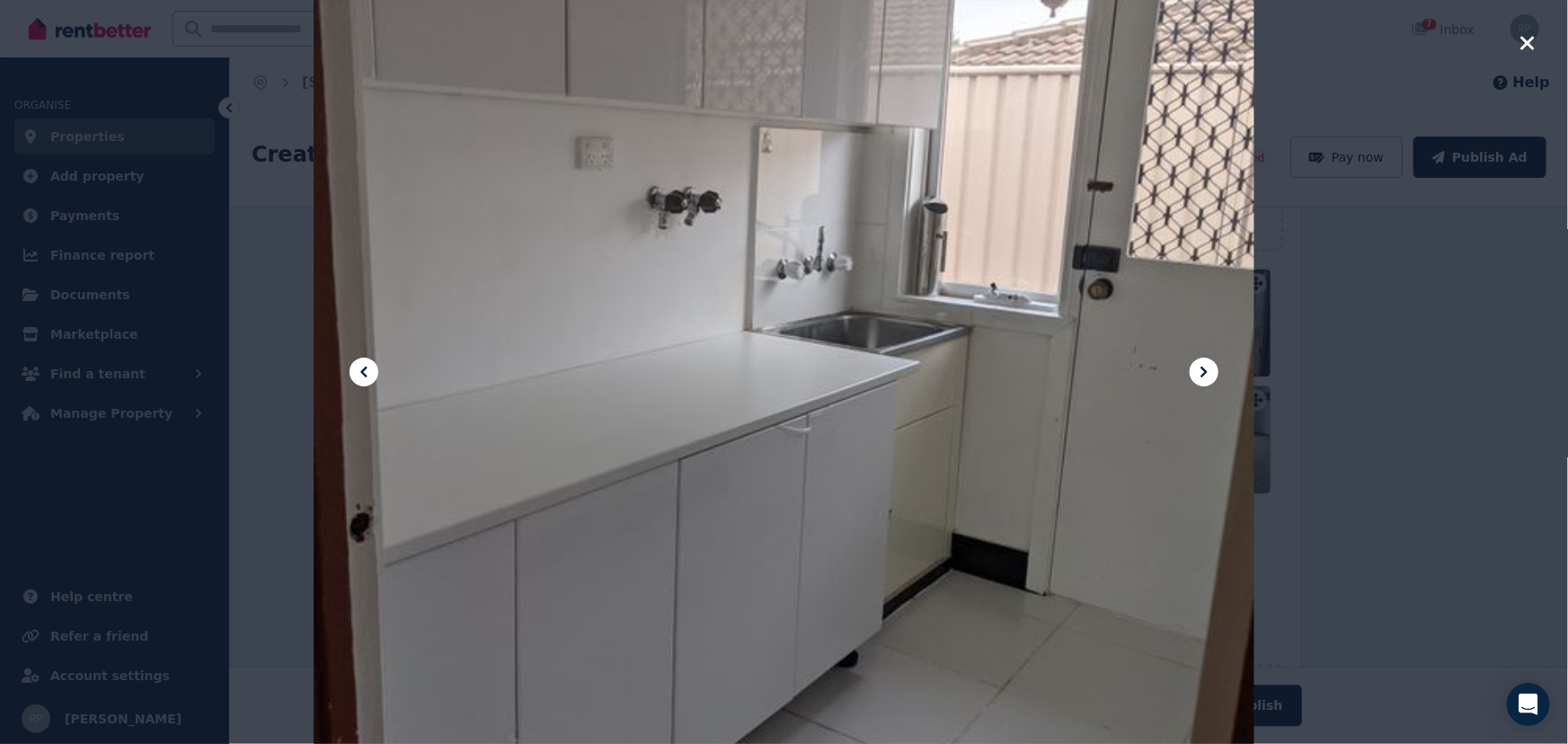
click at [1206, 377] on icon at bounding box center [1204, 372] width 21 height 21
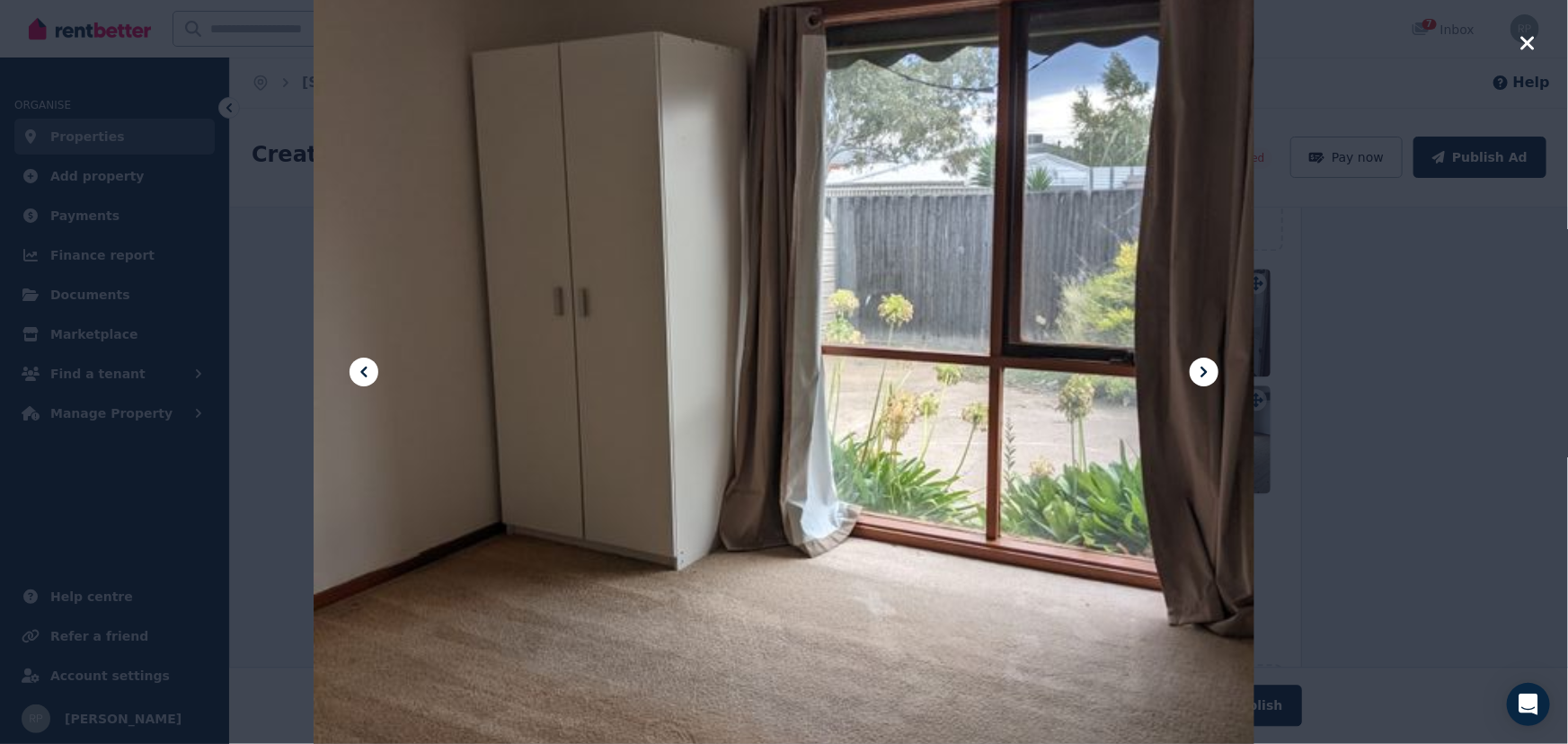
click at [1206, 377] on icon at bounding box center [1204, 372] width 21 height 21
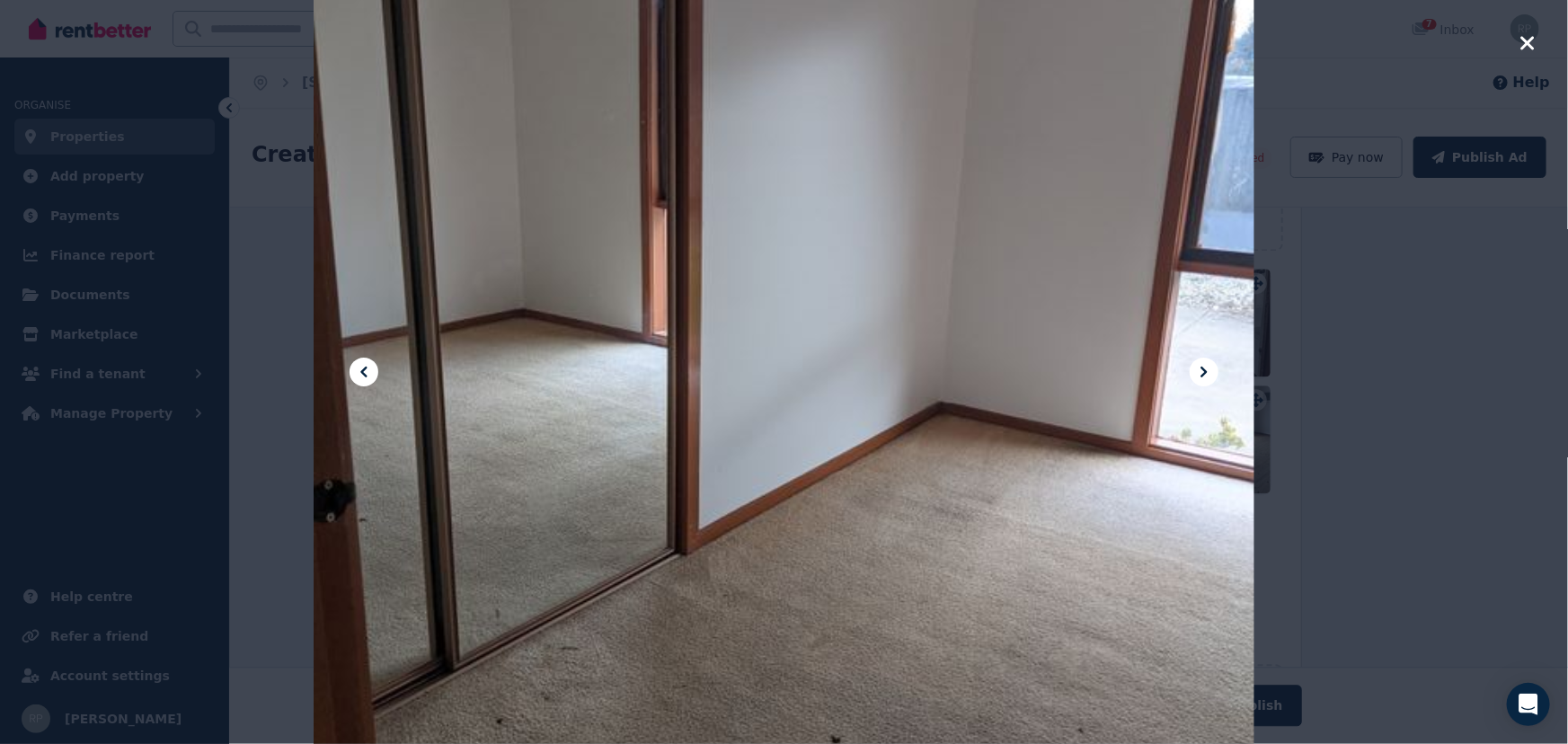
click at [1206, 377] on icon at bounding box center [1204, 372] width 21 height 21
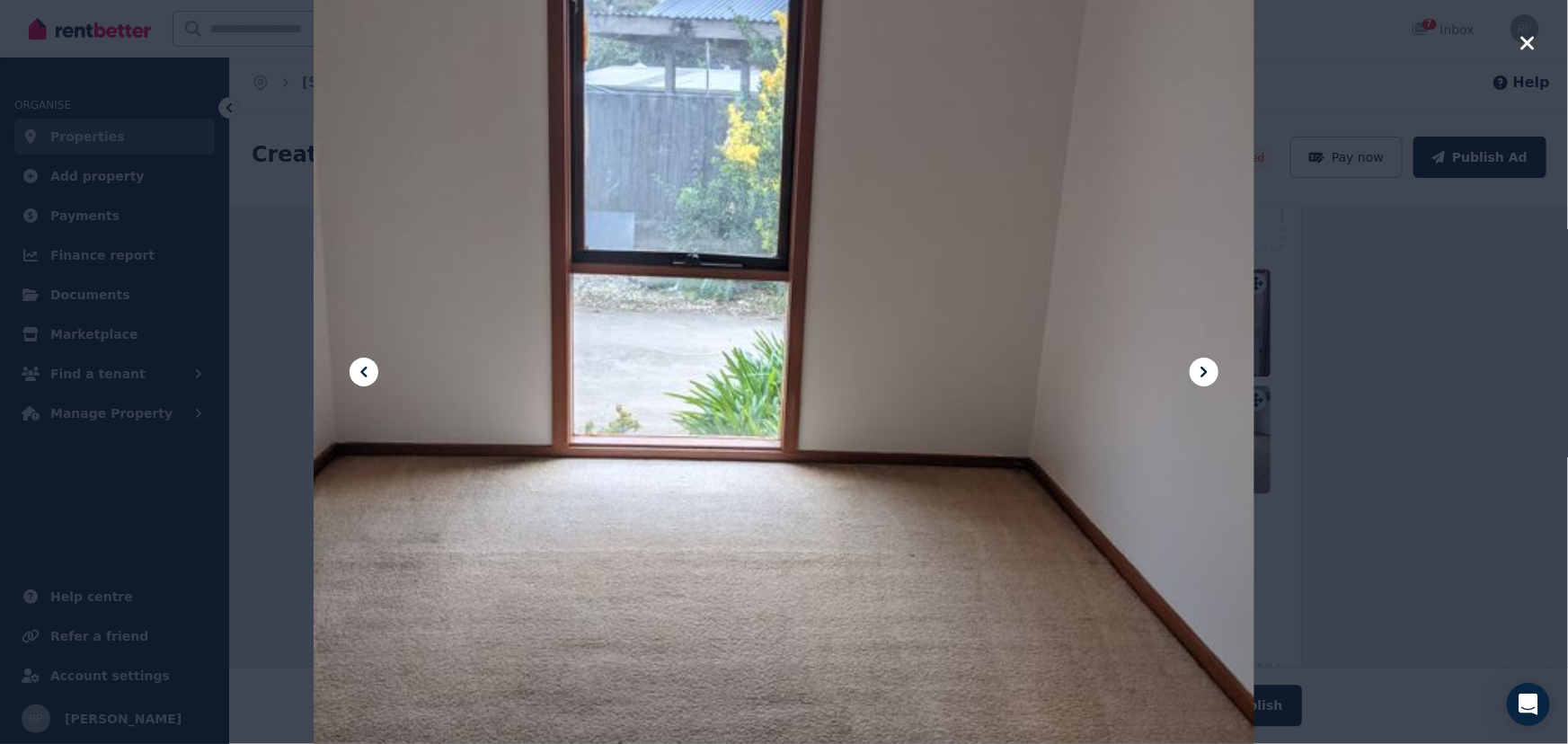
click at [1206, 377] on icon at bounding box center [1204, 372] width 21 height 21
